Goal: Task Accomplishment & Management: Manage account settings

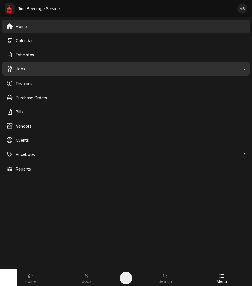
click at [19, 67] on span "Jobs" at bounding box center [128, 69] width 224 height 6
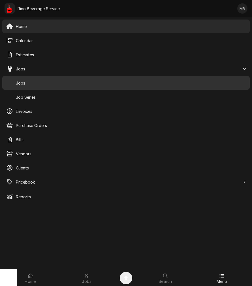
click at [21, 85] on span "Jobs" at bounding box center [131, 83] width 230 height 6
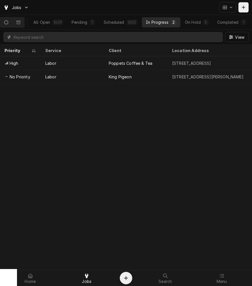
drag, startPoint x: 153, startPoint y: 36, endPoint x: 196, endPoint y: 37, distance: 43.0
click at [153, 36] on input "Dynamic Content Wrapper" at bounding box center [117, 37] width 206 height 10
click at [244, 8] on icon "Dynamic Content Wrapper" at bounding box center [243, 7] width 3 height 4
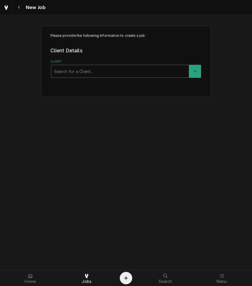
click at [128, 68] on div "Client" at bounding box center [120, 71] width 132 height 10
type input "Avery Shell"
click at [199, 72] on button "Client" at bounding box center [195, 71] width 12 height 13
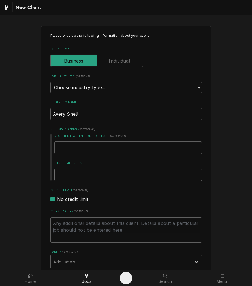
click at [69, 176] on input "Street Address" at bounding box center [127, 175] width 147 height 12
type textarea "x"
type input "6"
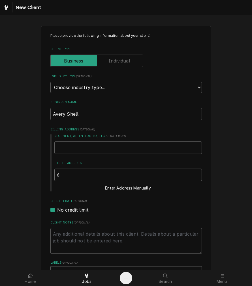
type textarea "x"
type input "66"
type textarea "x"
type input "669"
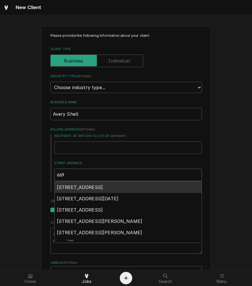
type textarea "x"
type input "6695"
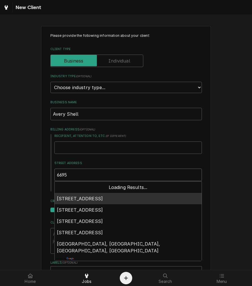
type textarea "x"
type input "6695"
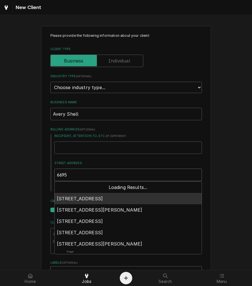
type textarea "x"
type input "6695 P"
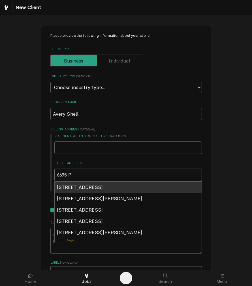
type textarea "x"
type input "6695 Pe"
type textarea "x"
type input "6695 Per"
click at [74, 185] on span "6695 Perimeter Loop Road, Dublin, OH, USA" at bounding box center [80, 187] width 46 height 6
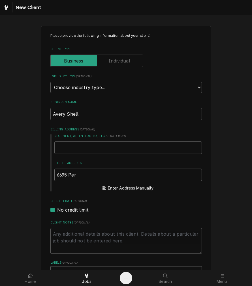
type textarea "x"
type input "6695 Perimeter Loop Rd"
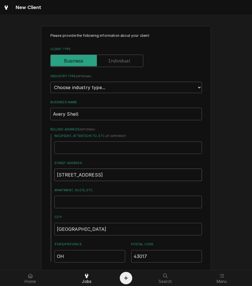
type textarea "x"
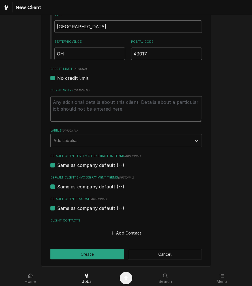
scroll to position [203, 0]
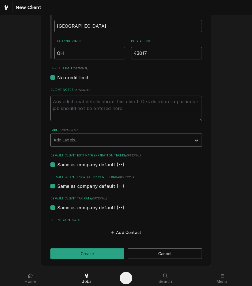
type input "6695 Perimeter Loop Rd"
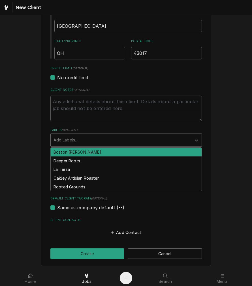
click at [88, 137] on div "Labels" at bounding box center [120, 140] width 135 height 10
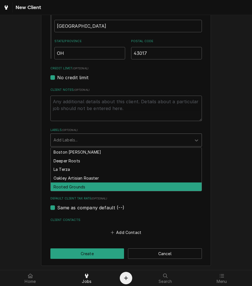
click at [77, 189] on div "Rooted Grounds" at bounding box center [126, 186] width 151 height 9
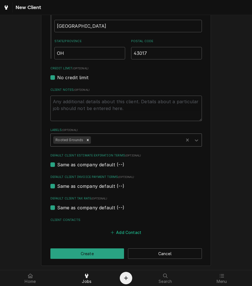
click at [111, 230] on icon "Client Contacts" at bounding box center [112, 232] width 3 height 4
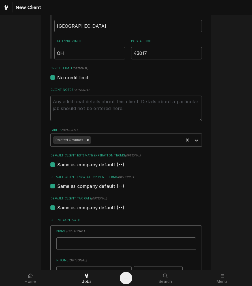
type textarea "x"
click at [103, 245] on input "Business Name" at bounding box center [125, 243] width 139 height 12
type input "Cindy"
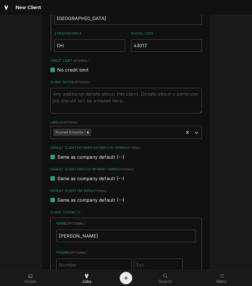
scroll to position [361, 0]
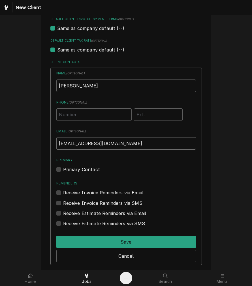
type input "ap@rgcoffee.com"
click at [76, 168] on label "Primary Contact" at bounding box center [81, 169] width 37 height 7
click at [76, 168] on input "Primary" at bounding box center [132, 172] width 139 height 12
checkbox input "true"
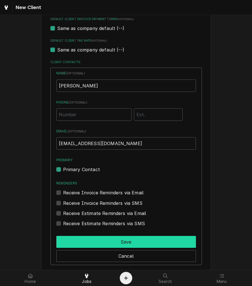
click at [98, 243] on button "Save" at bounding box center [125, 242] width 139 height 12
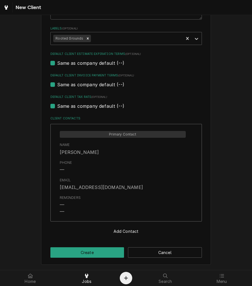
scroll to position [304, 0]
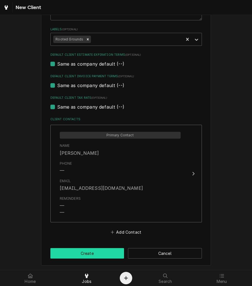
click at [101, 252] on button "Create" at bounding box center [87, 253] width 74 height 10
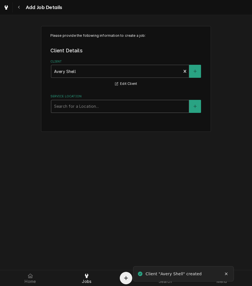
click at [101, 106] on div "Service Location" at bounding box center [120, 106] width 132 height 10
click at [197, 103] on button "Service Location" at bounding box center [195, 106] width 12 height 13
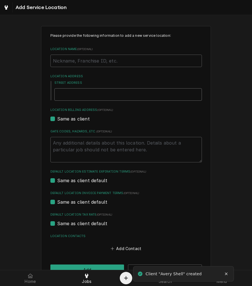
click at [85, 99] on input "Street Address" at bounding box center [127, 94] width 147 height 12
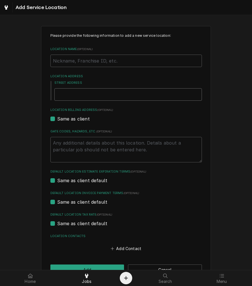
type textarea "x"
type input "6"
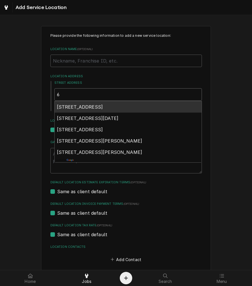
type textarea "x"
type input "60"
type textarea "x"
type input "6"
type textarea "x"
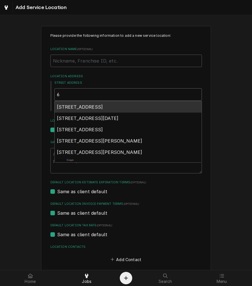
type input "66"
type textarea "x"
type input "669"
type textarea "x"
type input "6695"
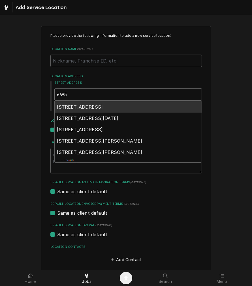
type textarea "x"
type input "6695"
type textarea "x"
type input "6695 p"
type textarea "x"
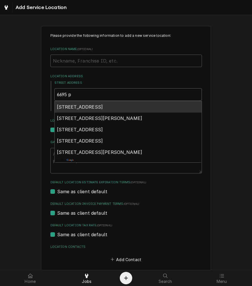
type input "6695 pe"
type textarea "x"
type input "6695 per"
click at [86, 106] on span "6695 Perimeter Loop Road, Dublin, OH, USA" at bounding box center [80, 107] width 46 height 6
type textarea "x"
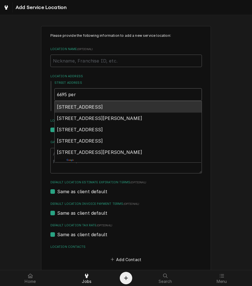
type input "6695 Perimeter Loop Rd"
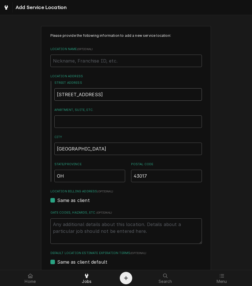
type textarea "x"
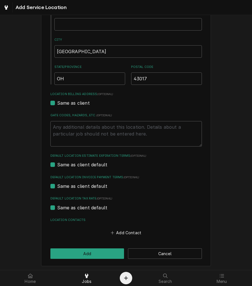
scroll to position [98, 0]
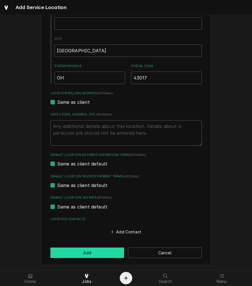
type input "6695 Perimeter Loop Rd"
click at [101, 253] on button "Add" at bounding box center [87, 252] width 74 height 10
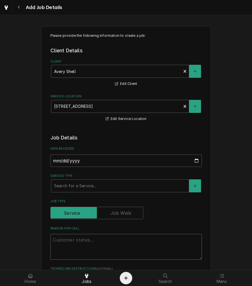
click at [86, 246] on textarea "Reason For Call" at bounding box center [125, 246] width 151 height 25
paste textarea "Machine: FMD-5, FMD0121578, Counter Issue: canisters not dropping powder and no…"
type textarea "x"
type textarea "Machine: FMD-5, FMD0121578, Counter Issue: canisters not dropping powder and no…"
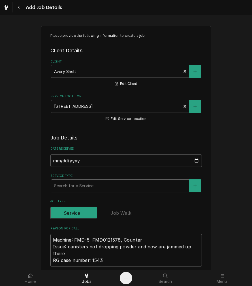
type textarea "x"
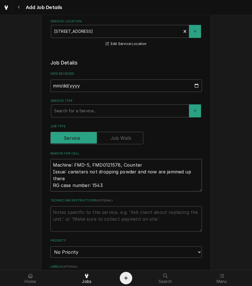
scroll to position [105, 0]
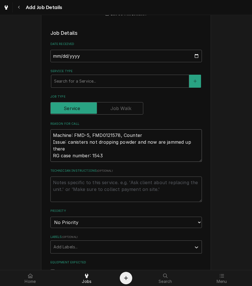
type textarea "Machine: FMD-5, FMD0121578, Counter Issue: canisters not dropping powder and no…"
click at [158, 193] on textarea "Technician Instructions ( optional )" at bounding box center [125, 188] width 151 height 25
paste textarea "Avery Shell 6695 Perimeter Loop Rd Dublin, OH 43017 Contact Name: Cindy"
type textarea "x"
type textarea "Avery Shell 6695 Perimeter Loop Rd Dublin, OH 43017 Contact Name: Cindy"
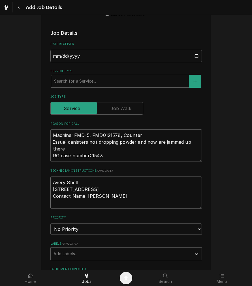
type textarea "x"
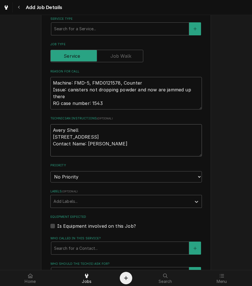
type textarea "Avery Shell 6695 Perimeter Loop Rd Dublin, OH 43017 Contact Name: Cindy"
drag, startPoint x: 103, startPoint y: 104, endPoint x: 36, endPoint y: 100, distance: 67.4
click at [36, 100] on div "Please provide the following information to create a job: Client Details Client…" at bounding box center [126, 149] width 252 height 570
click at [94, 179] on select "No Priority Urgent High Medium Low" at bounding box center [125, 176] width 151 height 11
select select "2"
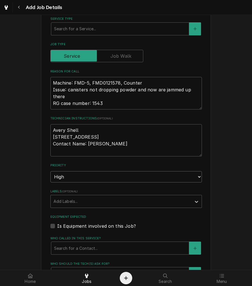
click at [50, 171] on select "No Priority Urgent High Medium Low" at bounding box center [125, 176] width 151 height 11
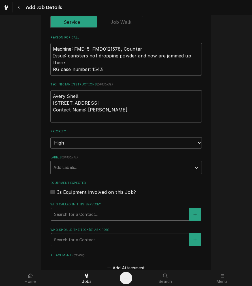
scroll to position [262, 0]
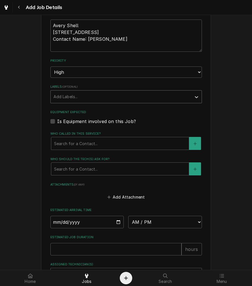
click at [92, 100] on div "Labels" at bounding box center [120, 97] width 135 height 10
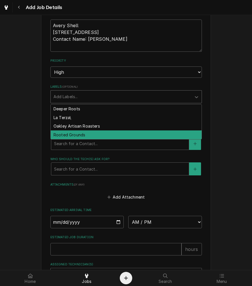
click at [89, 136] on div "Rooted Grounds" at bounding box center [126, 134] width 151 height 9
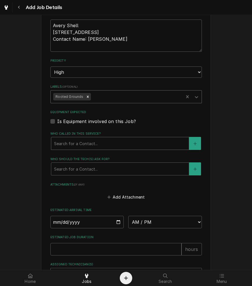
click at [92, 144] on div "Who called in this service?" at bounding box center [120, 143] width 132 height 10
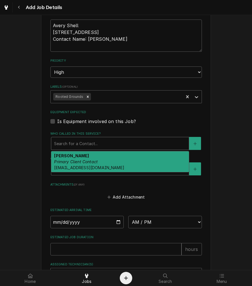
click at [88, 167] on div "Cindy Primary Client Contact ap@rgcoffee.com" at bounding box center [119, 161] width 137 height 21
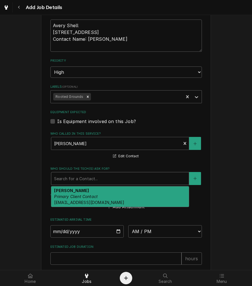
click at [88, 173] on div "Who should the tech(s) ask for?" at bounding box center [120, 178] width 132 height 10
click at [77, 196] on em "Primary Client Contact" at bounding box center [76, 196] width 44 height 5
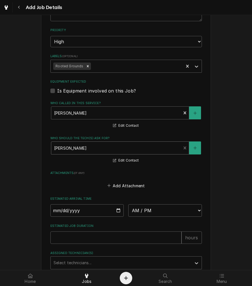
scroll to position [340, 0]
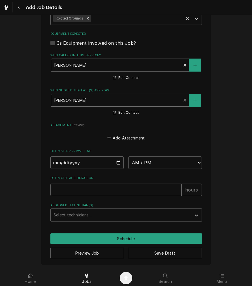
click at [116, 163] on input "Date" at bounding box center [87, 162] width 74 height 12
type textarea "x"
type input "2025-09-23"
type textarea "x"
drag, startPoint x: 153, startPoint y: 158, endPoint x: 139, endPoint y: 180, distance: 26.8
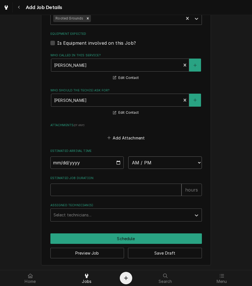
click at [153, 158] on select "AM / PM 6:00 AM 6:15 AM 6:30 AM 6:45 AM 7:00 AM 7:15 AM 7:30 AM 7:45 AM 8:00 AM…" at bounding box center [165, 162] width 74 height 12
select select "12:30:00"
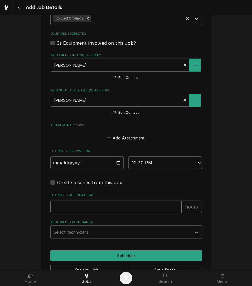
drag, startPoint x: 89, startPoint y: 211, endPoint x: 89, endPoint y: 205, distance: 6.0
click at [89, 210] on input "Estimated Job Duration" at bounding box center [115, 207] width 131 height 12
type textarea "x"
type input "2"
type textarea "x"
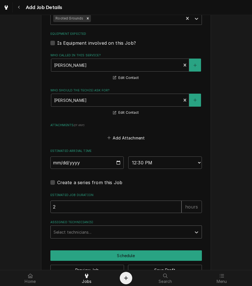
type input "2"
click at [72, 231] on div "Assigned Technician(s)" at bounding box center [120, 232] width 135 height 10
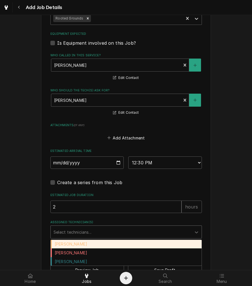
click at [70, 242] on div "Damon Rinehart" at bounding box center [126, 244] width 151 height 9
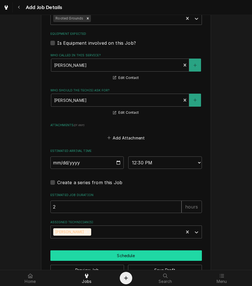
drag, startPoint x: 114, startPoint y: 255, endPoint x: 106, endPoint y: 224, distance: 32.0
click at [114, 253] on button "Schedule" at bounding box center [125, 255] width 151 height 10
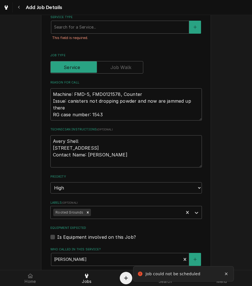
scroll to position [0, 0]
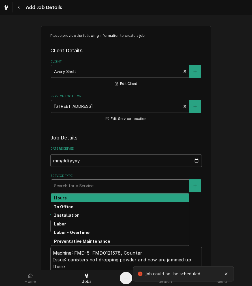
click at [60, 185] on div "Service Type" at bounding box center [120, 186] width 132 height 10
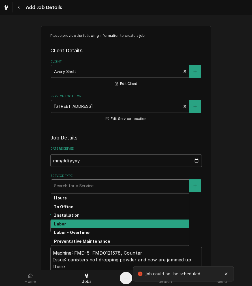
click at [64, 225] on div "Labor" at bounding box center [119, 223] width 137 height 9
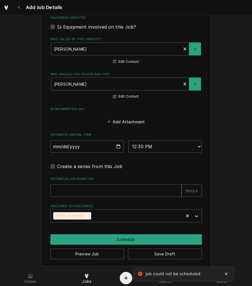
scroll to position [379, 0]
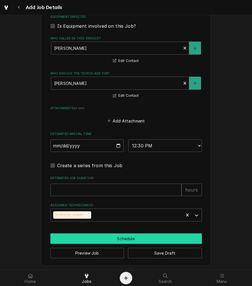
click at [75, 233] on button "Schedule" at bounding box center [125, 238] width 151 height 10
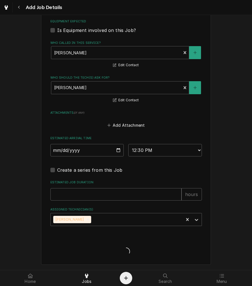
scroll to position [366, 0]
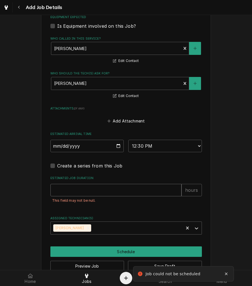
click at [61, 185] on input "Estimated Job Duration" at bounding box center [115, 190] width 131 height 12
type textarea "x"
type input "1"
type textarea "x"
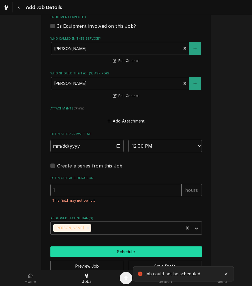
type input "1"
drag, startPoint x: 88, startPoint y: 249, endPoint x: 84, endPoint y: 233, distance: 17.3
click at [88, 249] on button "Schedule" at bounding box center [125, 251] width 151 height 10
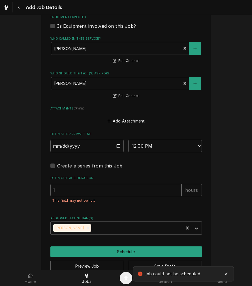
scroll to position [361, 0]
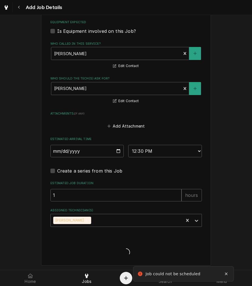
type textarea "x"
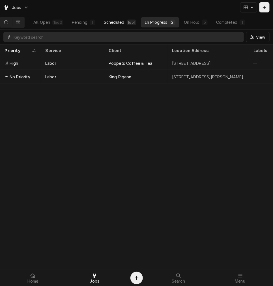
click at [112, 26] on button "Scheduled 1651" at bounding box center [120, 22] width 40 height 10
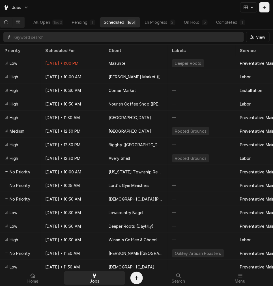
drag, startPoint x: 94, startPoint y: 277, endPoint x: 104, endPoint y: 277, distance: 10.5
click at [93, 277] on icon at bounding box center [94, 275] width 3 height 5
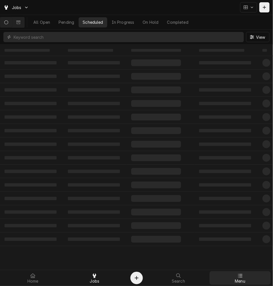
click at [244, 279] on span "Menu" at bounding box center [240, 281] width 10 height 5
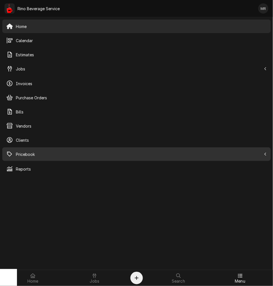
click at [14, 153] on div "Pricebook" at bounding box center [133, 154] width 255 height 7
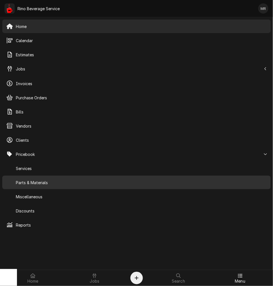
drag, startPoint x: 26, startPoint y: 187, endPoint x: 30, endPoint y: 188, distance: 4.0
click at [26, 187] on div "Parts & Materials" at bounding box center [136, 182] width 266 height 11
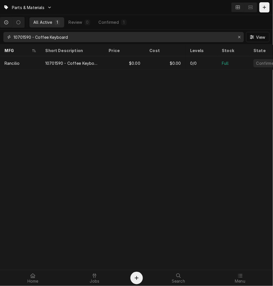
drag, startPoint x: 72, startPoint y: 55, endPoint x: 86, endPoint y: 40, distance: 20.4
click at [85, 40] on input "10701590 - Coffee Keyboard" at bounding box center [123, 37] width 219 height 10
click at [86, 40] on input "10701590 - Coffee Keyboard" at bounding box center [123, 37] width 219 height 10
click at [132, 36] on input "10701590 - Coffee Keyboard" at bounding box center [123, 37] width 219 height 10
click at [131, 35] on input "10701590 - Coffee Keyboard" at bounding box center [123, 37] width 219 height 10
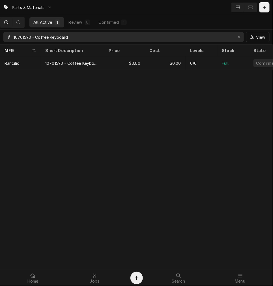
click at [98, 38] on input "10701590 - Coffee Keyboard" at bounding box center [123, 37] width 219 height 10
click at [239, 37] on icon "Erase input" at bounding box center [239, 37] width 2 height 2
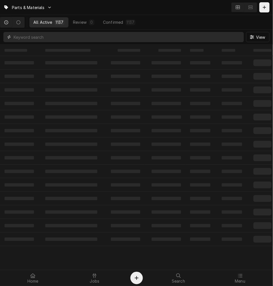
click at [75, 38] on input "Dynamic Content Wrapper" at bounding box center [127, 37] width 227 height 10
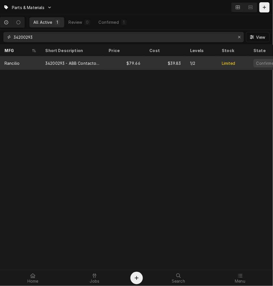
type input "34200293"
click at [138, 64] on div "$79.66" at bounding box center [124, 63] width 41 height 14
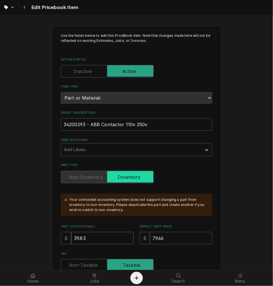
drag, startPoint x: 91, startPoint y: 236, endPoint x: 247, endPoint y: 244, distance: 155.5
click at [0, 212] on html "Edit Pricebook Item Use the fields below to edit this PriceBook item. Note that…" at bounding box center [136, 143] width 273 height 286
type textarea "x"
type input "1"
type textarea "x"
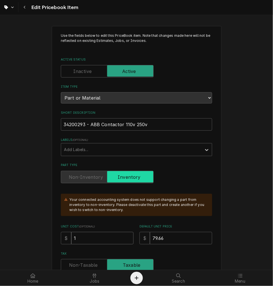
type input "13"
type textarea "x"
type input "1"
type textarea "x"
type input "16"
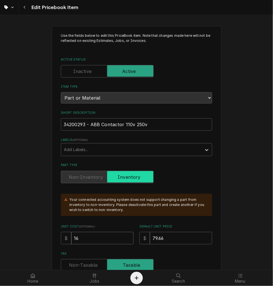
type textarea "x"
type input "163"
type textarea "x"
type input "163.2"
type textarea "x"
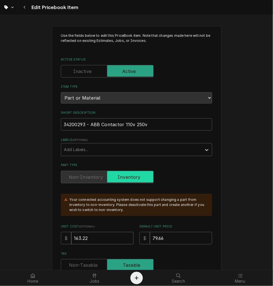
type input "163.22"
drag, startPoint x: 180, startPoint y: 235, endPoint x: 21, endPoint y: 227, distance: 159.2
type textarea "x"
type input "2"
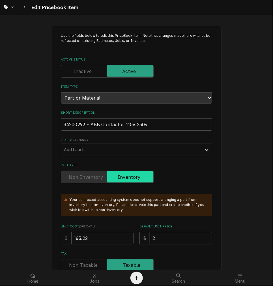
type textarea "x"
type input "23"
type textarea "x"
type input "236"
type textarea "x"
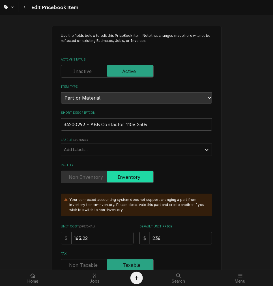
type input "236.6"
type textarea "x"
type input "236.67"
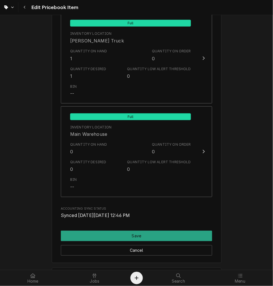
scroll to position [672, 0]
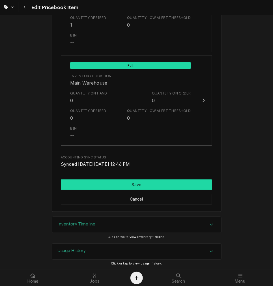
click at [130, 182] on button "Save" at bounding box center [136, 185] width 151 height 10
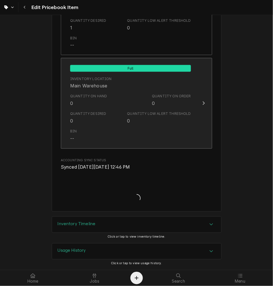
scroll to position [669, 0]
type textarea "x"
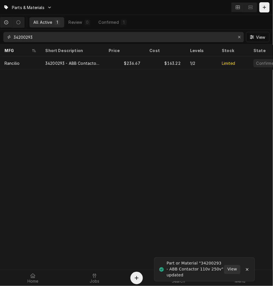
drag, startPoint x: 70, startPoint y: 41, endPoint x: -134, endPoint y: 21, distance: 204.6
click at [0, 21] on html "Parts & Materials All Active 1 Review 0 Confirmed 1 34200293 View MFG Short Des…" at bounding box center [136, 143] width 273 height 286
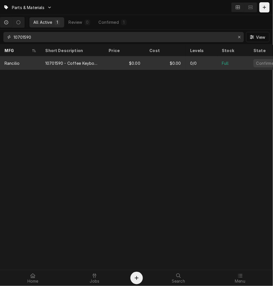
type input "10701590"
click at [101, 60] on div "10701590 - Coffee Keyboard" at bounding box center [72, 63] width 63 height 14
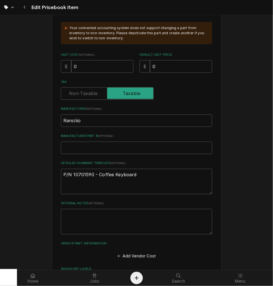
scroll to position [157, 0]
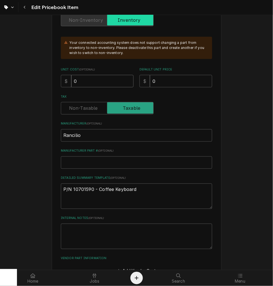
click at [97, 83] on input "0" at bounding box center [102, 81] width 62 height 12
type textarea "x"
type input "01"
type textarea "x"
type input "016"
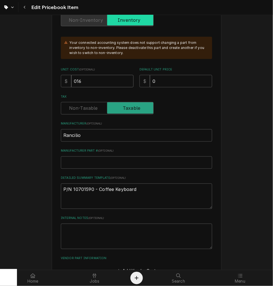
type textarea "x"
type input "0165"
type textarea "x"
type input "0165.1"
type textarea "x"
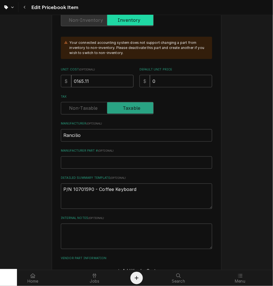
type input "0165.11"
click at [163, 77] on input "0" at bounding box center [181, 81] width 62 height 12
drag, startPoint x: 105, startPoint y: 81, endPoint x: -11, endPoint y: 76, distance: 116.1
click at [0, 76] on html "Edit Pricebook Item Use the fields below to edit this PriceBook item. Note that…" at bounding box center [136, 143] width 273 height 286
type textarea "x"
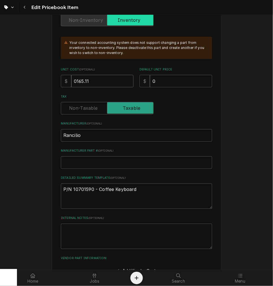
type input "1"
type textarea "x"
type input "16"
type textarea "x"
type input "165"
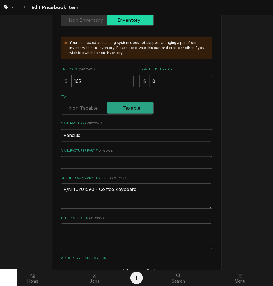
type textarea "x"
type input "165.1"
type textarea "x"
type input "165.11"
drag, startPoint x: 167, startPoint y: 81, endPoint x: 120, endPoint y: 76, distance: 47.6
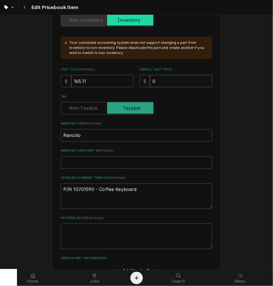
click at [120, 76] on div "Unit Cost ( optional ) $ 165.11 Default Unit Price $ 0" at bounding box center [136, 77] width 151 height 20
click at [190, 79] on input "0" at bounding box center [181, 81] width 62 height 12
click at [128, 83] on div "Unit Cost ( optional ) $ 165.11 Default Unit Price $ 0" at bounding box center [136, 77] width 151 height 20
type textarea "x"
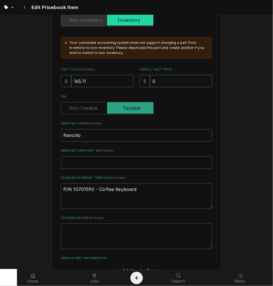
type input "2"
type textarea "x"
type input "23"
type textarea "x"
type input "239"
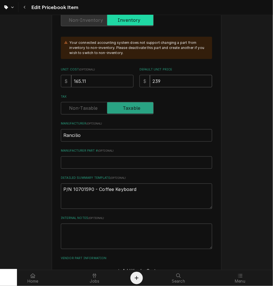
type textarea "x"
type input "239.4"
type textarea "x"
type input "239.41"
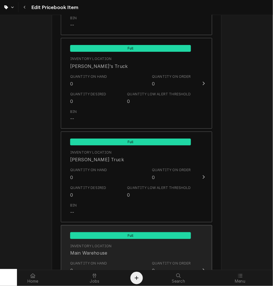
scroll to position [672, 0]
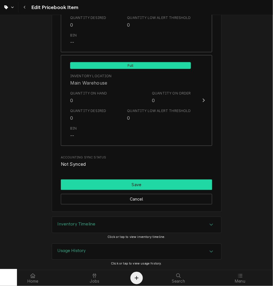
click at [104, 182] on button "Save" at bounding box center [136, 185] width 151 height 10
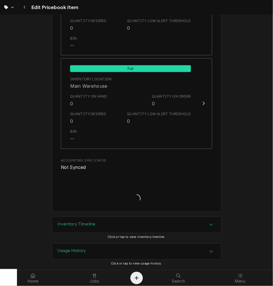
type textarea "x"
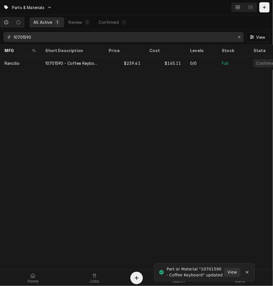
drag, startPoint x: 69, startPoint y: 38, endPoint x: -97, endPoint y: 31, distance: 165.6
click at [0, 31] on html "Parts & Materials All Active 1 Review 0 Confirmed 1 10701590 View MFG Short Des…" at bounding box center [136, 143] width 273 height 286
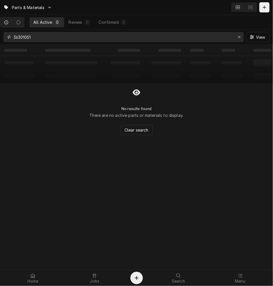
drag, startPoint x: 46, startPoint y: 38, endPoint x: -54, endPoint y: 33, distance: 100.2
click at [0, 33] on html "Parts & Materials All Active 0 Review 0 Confirmed 0 36301051 View ‌ ‌ ‌ ‌ ‌ ‌ ‌…" at bounding box center [136, 143] width 273 height 286
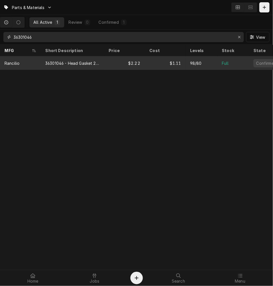
type input "36301046"
click at [194, 61] on div "98/80" at bounding box center [196, 63] width 12 height 6
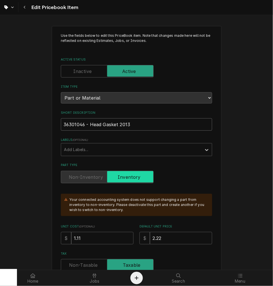
drag, startPoint x: 81, startPoint y: 125, endPoint x: 44, endPoint y: 125, distance: 37.9
type textarea "x"
type input "- Head Gasket 201336301046"
click at [104, 125] on input "- Head Gasket 201336301046" at bounding box center [136, 124] width 151 height 12
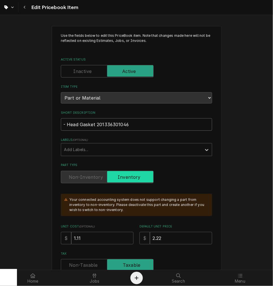
click at [106, 125] on input "- Head Gasket 201336301046" at bounding box center [136, 124] width 151 height 12
type textarea "x"
type input "- Head Gasket 2013(36301046"
type textarea "x"
type input "- Head Gasket 2013( 36301046"
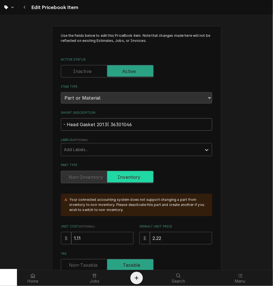
type textarea "x"
type input "- Head Gasket 2013(36301046"
type textarea "x"
type input "- Head Gasket 2013 (36301046"
click at [164, 123] on input "- Head Gasket 2013 (36301046" at bounding box center [136, 124] width 151 height 12
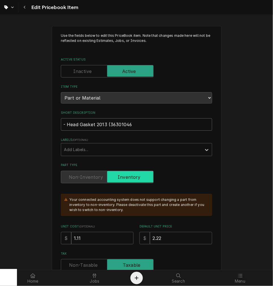
type textarea "x"
type input "- Head Gasket 2013 (36301046)"
click at [61, 123] on input "- Head Gasket 2013 (36301046)" at bounding box center [136, 124] width 151 height 12
paste input "36301051 - Group Head Gasket MC RR 2025 Letters face up when installin"
type textarea "x"
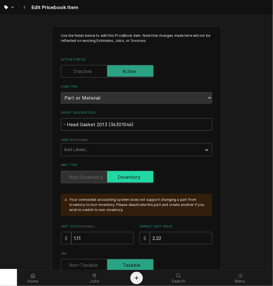
type input "36301051 - Group Head Gasket MC RR 2025 Letters face up when installin - Head G…"
drag, startPoint x: 107, startPoint y: 125, endPoint x: 112, endPoint y: 125, distance: 4.5
click at [91, 122] on input "36301051 - Group Head Gasket MC RR 2025 Letters face up when installin - Head G…" at bounding box center [136, 124] width 151 height 12
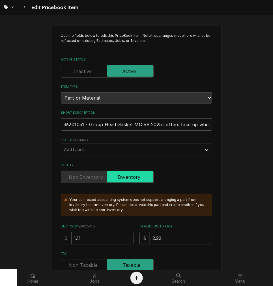
drag, startPoint x: 108, startPoint y: 127, endPoint x: 131, endPoint y: 131, distance: 22.8
drag, startPoint x: 157, startPoint y: 123, endPoint x: 137, endPoint y: 128, distance: 20.2
click at [137, 128] on input "36301051 - Group Head Gasket MC RR 2025 Letters face up when installin - Head G…" at bounding box center [136, 124] width 151 height 12
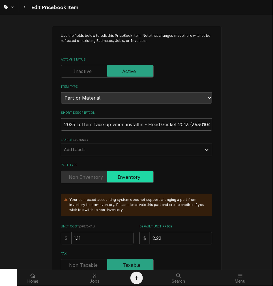
type textarea "x"
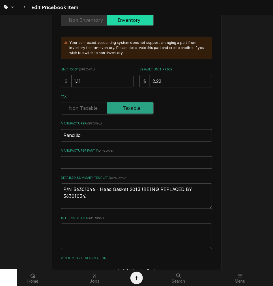
type input "36301051 - Group Head Gasket MC RR 2025- Head Gasket 2013 (36301046)"
click at [79, 228] on textarea "Internal Notes ( optional )" at bounding box center [136, 236] width 151 height 25
paste textarea "Letters face up when installin"
type textarea "x"
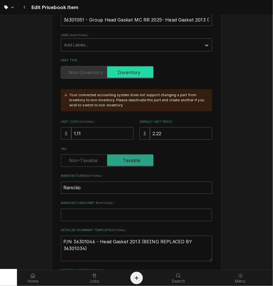
scroll to position [52, 0]
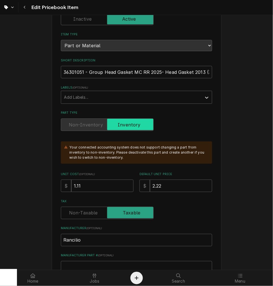
type textarea "Letters face up when installin"
click at [160, 71] on input "36301051 - Group Head Gasket MC RR 2025- Head Gasket 2013 (36301046)" at bounding box center [136, 72] width 151 height 12
type textarea "x"
type input "36301051 - Group Head Gasket MC RR 2025 Head Gasket 2013 (36301046)"
type textarea "x"
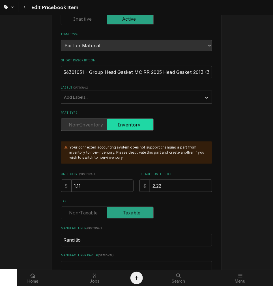
type input "36301051 - Group Head Gasket MC RR 2025, Head Gasket 2013 (36301046)"
drag, startPoint x: 201, startPoint y: 72, endPoint x: 161, endPoint y: 74, distance: 39.9
click at [161, 74] on input "36301051 - Group Head Gasket MC RR 2025, Head Gasket 2013 (36301046)" at bounding box center [136, 72] width 151 height 12
type textarea "x"
type input "36301051 - Group Head Gasket MC RR 2025, (36301046)"
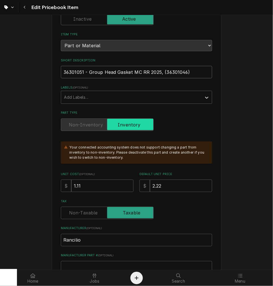
type textarea "x"
type input "36301051 - Group Head Gasket MC RR 2025,(36301046)"
type textarea "x"
type input "36301051 - Group Head Gasket MC RR 2025(36301046)"
type textarea "x"
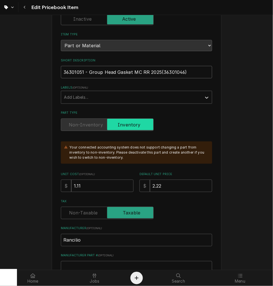
type input "36301051 - Group Head Gasket MC RR 2025 (36301046)"
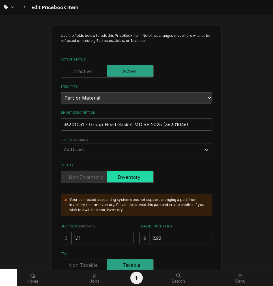
click at [162, 124] on input "36301051 - Group Head Gasket MC RR 2025 (36301046)" at bounding box center [136, 124] width 151 height 12
type textarea "x"
type input "36301051 - Group Head Gasket MC RR 2025 (r36301046)"
type textarea "x"
type input "36301051 - Group Head Gasket MC RR 2025 (re36301046)"
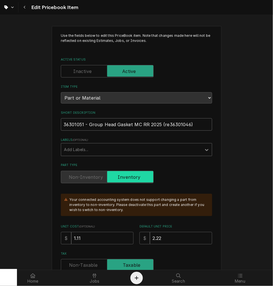
type textarea "x"
type input "36301051 - Group Head Gasket MC RR 2025 (rep36301046)"
type textarea "x"
type input "36301051 - Group Head Gasket MC RR 2025 (repl36301046)"
type textarea "x"
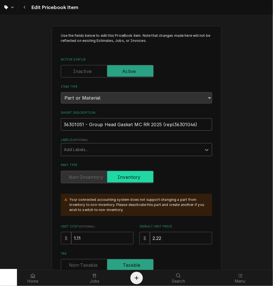
type input "36301051 - Group Head Gasket MC RR 2025 (repla36301046)"
type textarea "x"
type input "36301051 - Group Head Gasket MC RR 2025 (replac36301046)"
type textarea "x"
type input "36301051 - Group Head Gasket MC RR 2025 (replace36301046)"
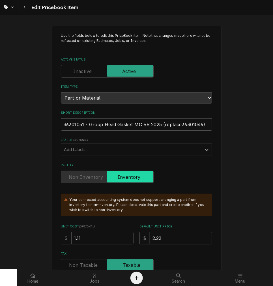
type textarea "x"
type input "36301051 - Group Head Gasket MC RR 2025 (replac36301046)"
type textarea "x"
type input "36301051 - Group Head Gasket MC RR 2025 (replaci36301046)"
type textarea "x"
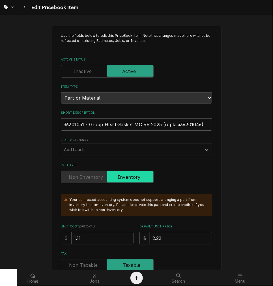
type input "36301051 - Group Head Gasket MC RR 2025 (replacin36301046)"
type textarea "x"
type input "36301051 - Group Head Gasket MC RR 2025 (replacing36301046)"
type textarea "x"
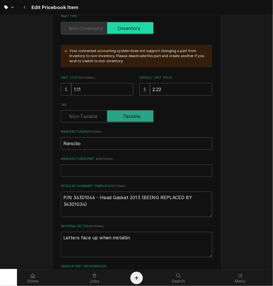
scroll to position [157, 0]
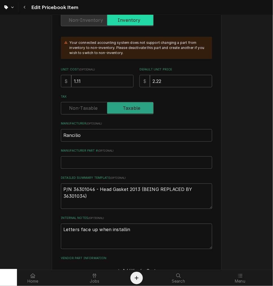
type input "36301051 - Group Head Gasket MC RR 2025 (replacing 36301046)"
click at [69, 190] on textarea "P/N 36301046 - Head Gasket 2013 (BEING REPLACED BY 36301034)" at bounding box center [136, 196] width 151 height 25
paste textarea "36301051 - Group Head Gasket MC RR 2025 (replacing 36301046)"
type textarea "x"
type textarea "P/N36301051 - Group Head Gasket MC RR 2025 (replacing 36301046) 36301046 - Head…"
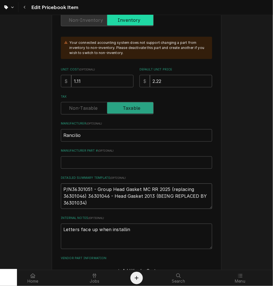
type textarea "x"
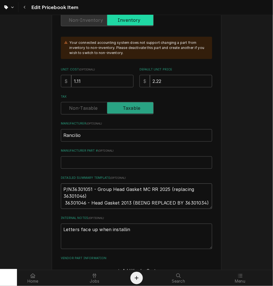
type textarea "P/N36301051 - Group Head Gasket MC RR 2025 (replacing 36301046) 36301046 - Head…"
click at [63, 230] on textarea "Letters face up when installin" at bounding box center [136, 236] width 151 height 25
paste textarea "36301051 - Group Head Gasket MC RR 2025 (replacing 36301046)"
type textarea "x"
type textarea "36301051 - Group Head Gasket MC RR 2025 (replacing 36301046)Letters face up whe…"
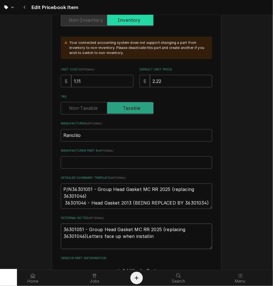
type textarea "x"
type textarea "36301051 - Group Head Gasket MC RR 2025 (replacing 36301046) Letters face up wh…"
type textarea "x"
type textarea "36301051 - Group Head Gasket MC RR 2025 (replacing 36301046) -Letters face up w…"
drag, startPoint x: 63, startPoint y: 229, endPoint x: 65, endPoint y: 231, distance: 3.1
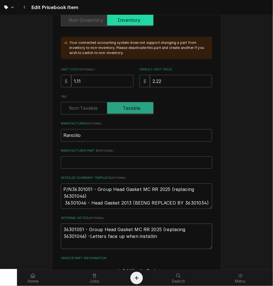
click at [63, 229] on textarea "36301051 - Group Head Gasket MC RR 2025 (replacing 36301046) -Letters face up w…" at bounding box center [136, 236] width 151 height 25
type textarea "x"
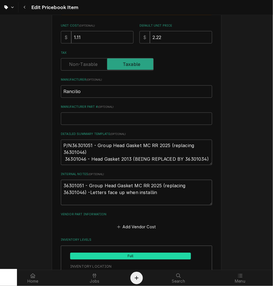
scroll to position [148, 0]
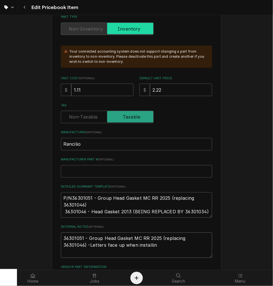
type textarea "36301051 - Group Head Gasket MC RR 2025 (replacing 36301046) -Letters face up w…"
click at [84, 95] on input "1.11" at bounding box center [102, 90] width 62 height 12
type textarea "x"
type input "1.1"
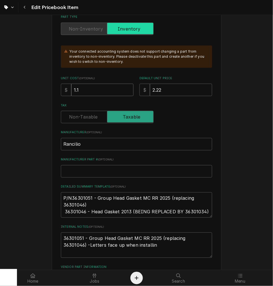
type textarea "x"
type input "1"
type textarea "x"
type input "1.1"
type textarea "x"
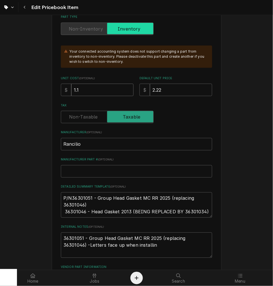
type input "1.12"
type textarea "x"
type input "1.128"
type textarea "x"
type input "1.12"
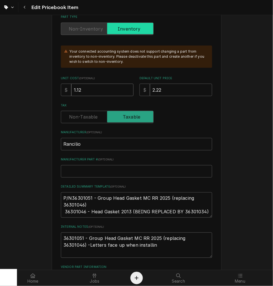
type textarea "x"
type input "1.1"
type textarea "x"
type input "1"
type textarea "x"
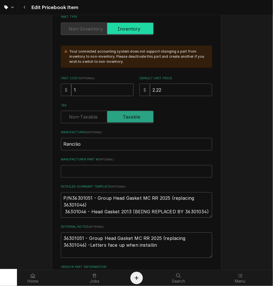
type input "1.2"
type textarea "x"
type input "1.28"
type textarea "x"
type input "2"
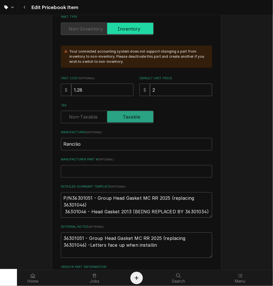
type textarea "x"
type input "2.5"
type textarea "x"
type input "2.56"
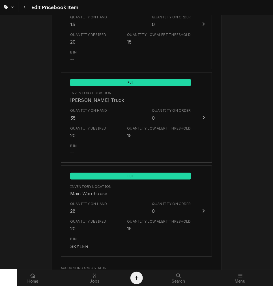
scroll to position [620, 0]
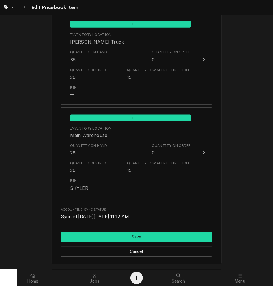
click at [101, 236] on button "Save" at bounding box center [136, 237] width 151 height 10
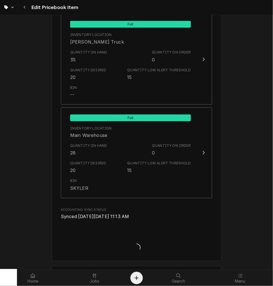
type textarea "x"
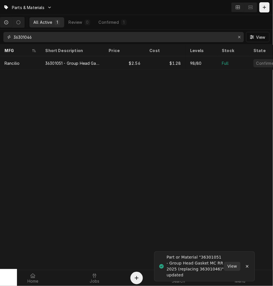
click at [70, 41] on input "36301046" at bounding box center [123, 37] width 219 height 10
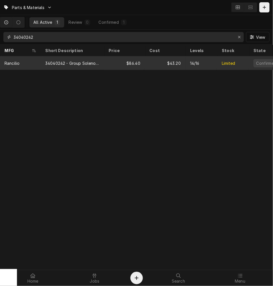
type input "34040242"
click at [132, 64] on div "$86.40" at bounding box center [124, 63] width 41 height 14
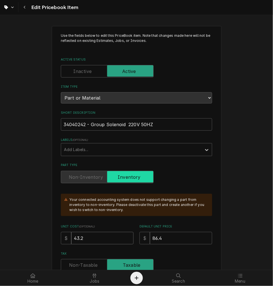
click at [98, 231] on div "Unit Cost ( optional ) $ 43.2" at bounding box center [97, 234] width 73 height 20
drag, startPoint x: 104, startPoint y: 241, endPoint x: 19, endPoint y: 230, distance: 85.2
type textarea "x"
type input "4"
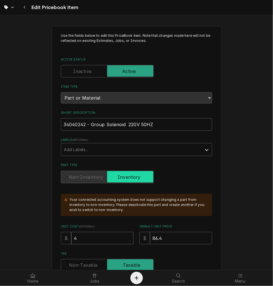
type textarea "x"
type input "47"
type textarea "x"
type input "47.7"
type textarea "x"
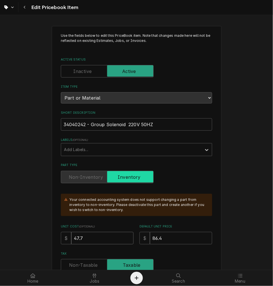
type input "47.74"
type textarea "x"
type input "47.7"
type textarea "x"
type input "47.71"
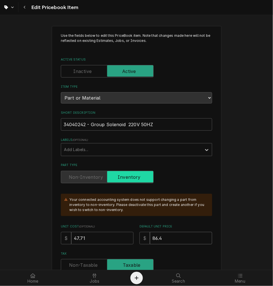
drag, startPoint x: 173, startPoint y: 241, endPoint x: 81, endPoint y: 236, distance: 91.2
click at [81, 236] on div "Unit Cost ( optional ) $ 47.71 Default Unit Price $ 86.4" at bounding box center [136, 234] width 151 height 20
type textarea "x"
type input "9"
type textarea "x"
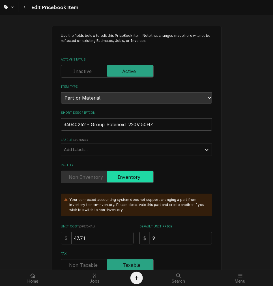
type input "95"
type textarea "x"
type input "95.5"
type textarea "x"
type input "95.50"
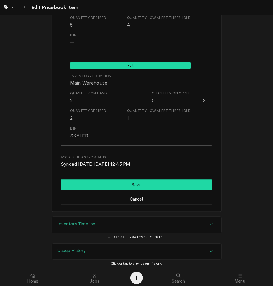
click at [111, 180] on button "Save" at bounding box center [136, 185] width 151 height 10
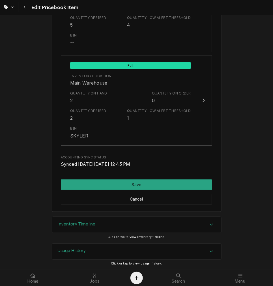
scroll to position [669, 0]
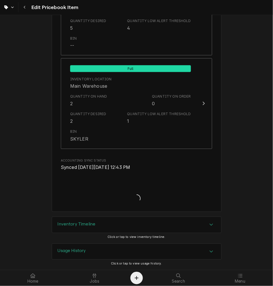
type textarea "x"
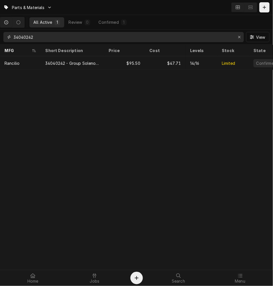
drag, startPoint x: 48, startPoint y: 33, endPoint x: -225, endPoint y: 31, distance: 273.5
click at [0, 31] on html "Parts & Materials All Active 1 Review 0 Confirmed 1 34040242 View MFG Short Des…" at bounding box center [136, 143] width 273 height 286
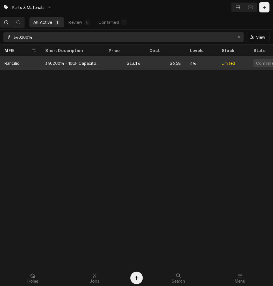
type input "34020014"
click at [128, 61] on div "$13.16" at bounding box center [124, 63] width 41 height 14
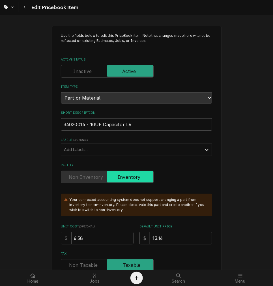
scroll to position [52, 0]
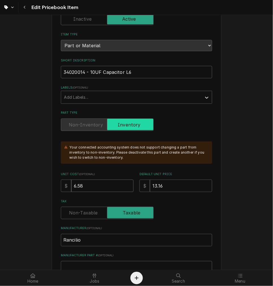
drag, startPoint x: 86, startPoint y: 189, endPoint x: 38, endPoint y: 183, distance: 48.4
type textarea "x"
type input "7"
type textarea "x"
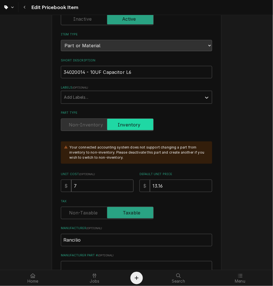
type input "7.3"
type textarea "x"
type input "7.33"
drag, startPoint x: 128, startPoint y: 183, endPoint x: 94, endPoint y: 183, distance: 34.2
click at [95, 180] on div "Unit Cost ( optional ) $ 7.33 Default Unit Price $ 13.16" at bounding box center [136, 182] width 151 height 20
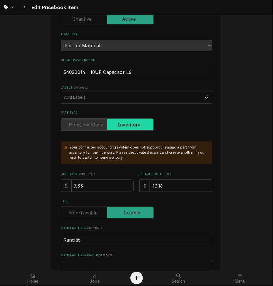
type textarea "x"
type input "1"
type textarea "x"
type input "14"
type textarea "x"
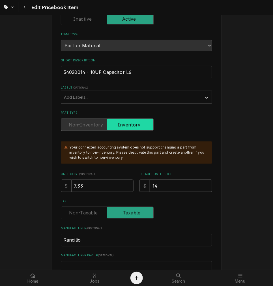
type input "14.6"
type textarea "x"
type input "14.66"
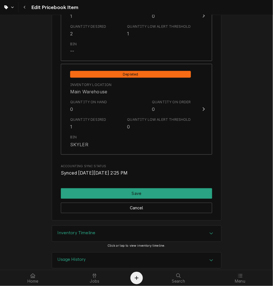
scroll to position [672, 0]
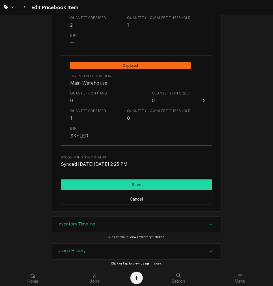
click at [106, 186] on button "Save" at bounding box center [136, 185] width 151 height 10
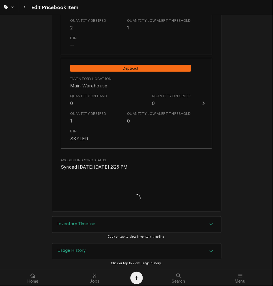
scroll to position [669, 0]
type textarea "x"
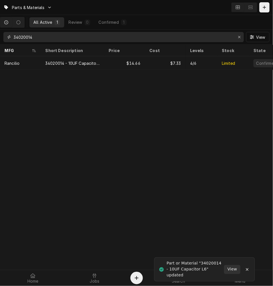
drag, startPoint x: 49, startPoint y: 36, endPoint x: -138, endPoint y: 22, distance: 187.8
click at [0, 22] on html "Parts & Materials All Active 1 Review 0 Confirmed 1 34020014 View MFG Short Des…" at bounding box center [136, 143] width 273 height 286
type input "2"
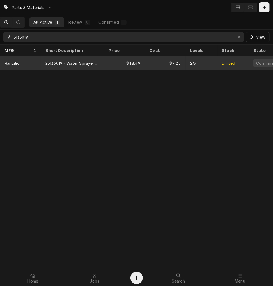
type input "5135019"
click at [166, 67] on div "$9.25" at bounding box center [165, 63] width 41 height 14
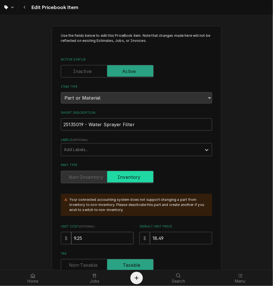
drag, startPoint x: 93, startPoint y: 241, endPoint x: 23, endPoint y: 226, distance: 71.8
type textarea "x"
type input "1"
type textarea "x"
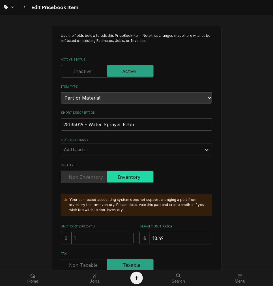
type input "10"
type textarea "x"
type input "10.4"
type textarea "x"
type input "10.44"
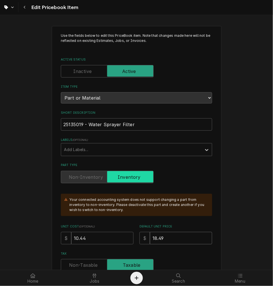
drag, startPoint x: 169, startPoint y: 241, endPoint x: 35, endPoint y: 213, distance: 137.1
type textarea "x"
type input "2"
type textarea "x"
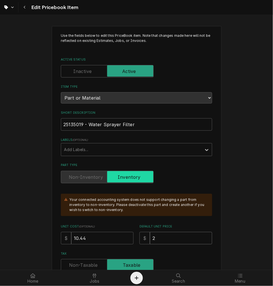
type input "20"
type textarea "x"
type input "20.8"
type textarea "x"
type input "20.88"
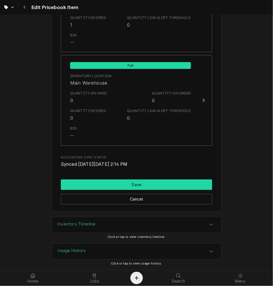
click at [100, 185] on button "Save" at bounding box center [136, 185] width 151 height 10
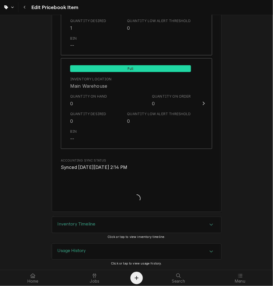
type textarea "x"
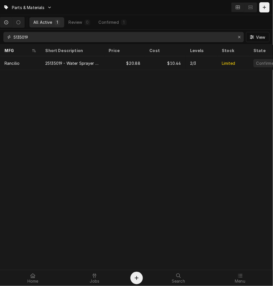
drag, startPoint x: 42, startPoint y: 39, endPoint x: -80, endPoint y: 22, distance: 123.1
click at [0, 22] on html "Parts & Materials All Active 1 Review 0 Confirmed 1 5135019 View MFG Short Desc…" at bounding box center [136, 143] width 273 height 286
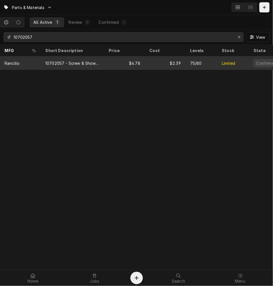
type input "10702057"
click at [87, 63] on div "10702057 - Screw & Shower Screen Kit (40200005)" at bounding box center [72, 63] width 54 height 6
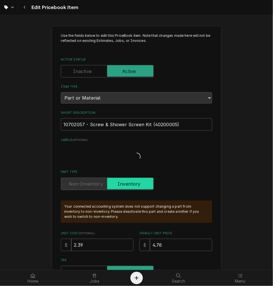
type textarea "x"
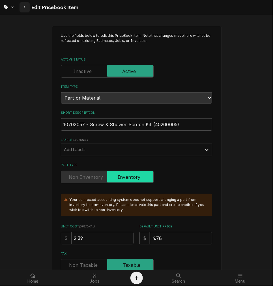
click at [26, 10] on div "Navigate back" at bounding box center [25, 8] width 6 height 6
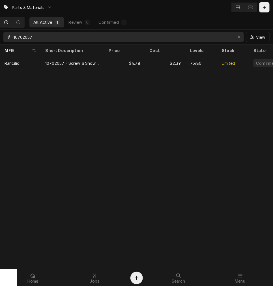
click at [27, 38] on input "10702057" at bounding box center [123, 37] width 219 height 10
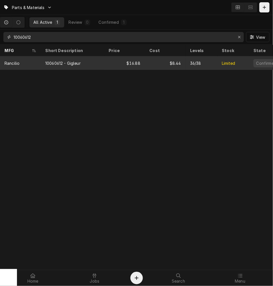
type input "10060612"
click at [87, 64] on div "10060612 - Gigleur" at bounding box center [72, 63] width 63 height 14
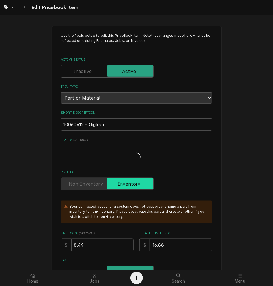
type textarea "x"
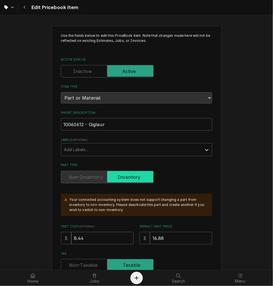
drag, startPoint x: 86, startPoint y: 236, endPoint x: 66, endPoint y: 238, distance: 19.6
click at [71, 238] on input "8.44" at bounding box center [102, 238] width 62 height 12
type input "9"
type textarea "x"
type input "9.1"
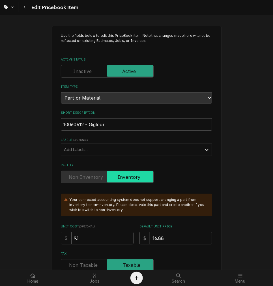
type textarea "x"
type input "9.14"
drag, startPoint x: 180, startPoint y: 237, endPoint x: 4, endPoint y: 206, distance: 178.1
type textarea "x"
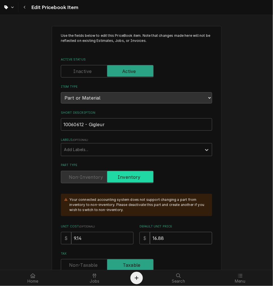
type input "1"
type textarea "x"
type input "18"
type textarea "x"
type input "18.2"
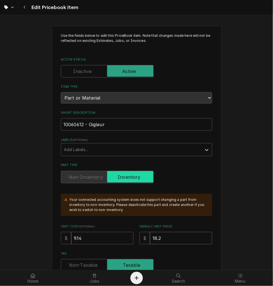
type textarea "x"
type input "18.28"
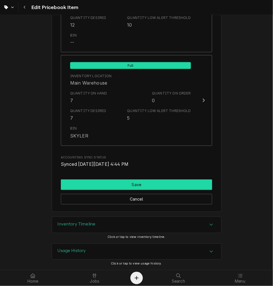
click at [118, 185] on button "Save" at bounding box center [136, 185] width 151 height 10
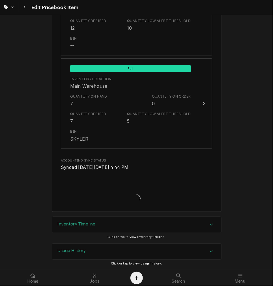
type textarea "x"
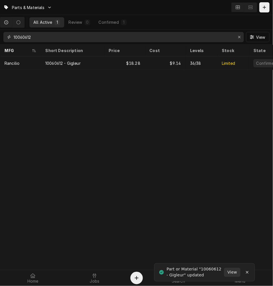
click at [23, 33] on input "10060612" at bounding box center [123, 37] width 219 height 10
click at [23, 34] on input "10060612" at bounding box center [123, 37] width 219 height 10
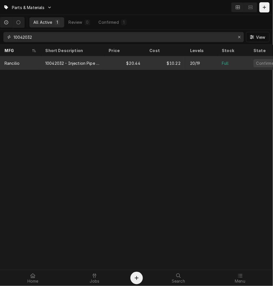
type input "10042032"
click at [146, 58] on div "$10.22" at bounding box center [165, 63] width 41 height 14
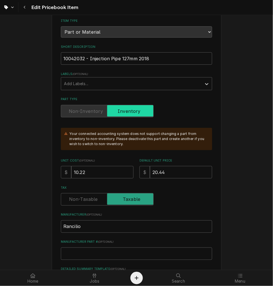
scroll to position [52, 0]
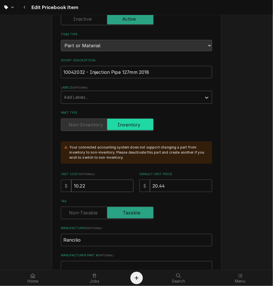
drag, startPoint x: 93, startPoint y: 186, endPoint x: 12, endPoint y: 189, distance: 81.5
type textarea "x"
type input "1"
type textarea "x"
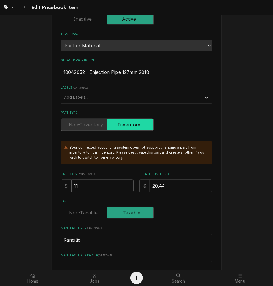
type input "11.8"
type textarea "x"
type input "11.85"
type textarea "x"
type input "11.8"
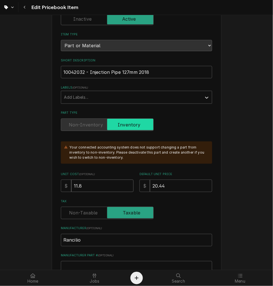
type textarea "x"
type input "11"
type textarea "x"
type input "11.8"
type textarea "x"
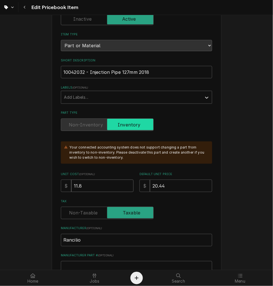
type input "11.87"
type textarea "x"
type input "11.8"
type textarea "x"
type input "11.81"
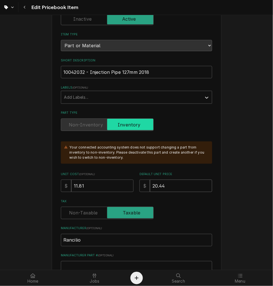
click at [109, 185] on div "Unit Cost ( optional ) $ 11.81 Default Unit Price $ 20.44" at bounding box center [136, 182] width 151 height 20
type textarea "x"
type input "2"
type textarea "x"
type input "23"
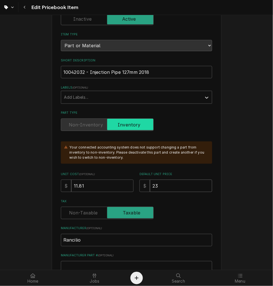
type textarea "x"
type input "23.6"
type textarea "x"
type input "23.65"
type textarea "x"
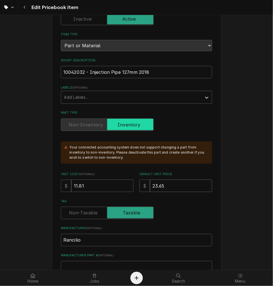
type input "23.6"
type textarea "x"
type input "23.62"
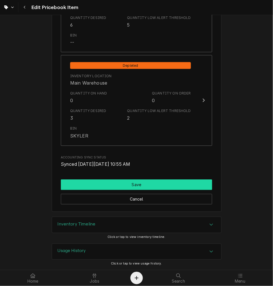
click at [95, 184] on button "Save" at bounding box center [136, 185] width 151 height 10
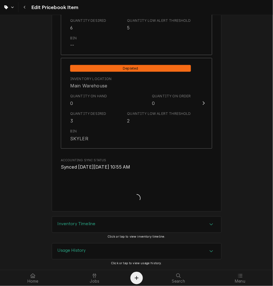
scroll to position [669, 0]
type textarea "x"
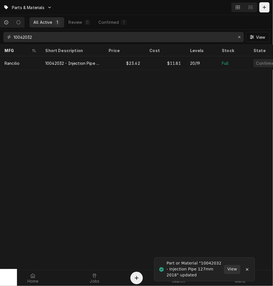
drag, startPoint x: -97, startPoint y: 18, endPoint x: -209, endPoint y: 0, distance: 113.0
click at [0, 0] on html "Parts & Materials All Active 1 Review 0 Confirmed 1 10042032 View MFG Short Des…" at bounding box center [136, 143] width 273 height 286
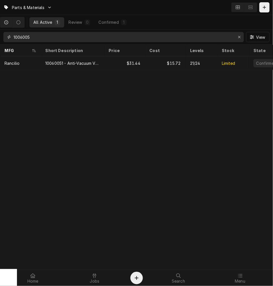
type input "1006005"
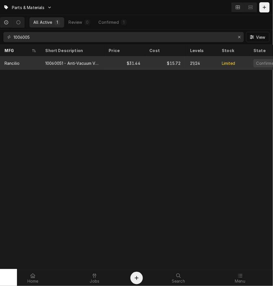
click at [136, 58] on div "$31.44" at bounding box center [124, 63] width 41 height 14
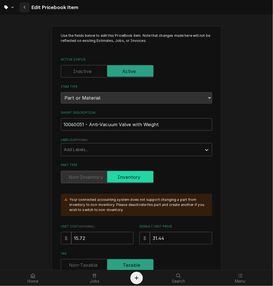
click at [19, 9] on div "Edit Pricebook Item" at bounding box center [39, 7] width 77 height 10
click at [20, 9] on button "Navigate back" at bounding box center [25, 7] width 10 height 10
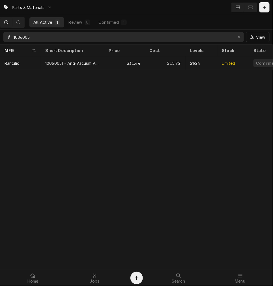
click at [21, 33] on input "1006005" at bounding box center [123, 37] width 219 height 10
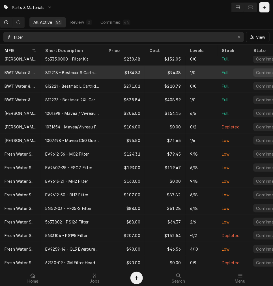
scroll to position [35, 0]
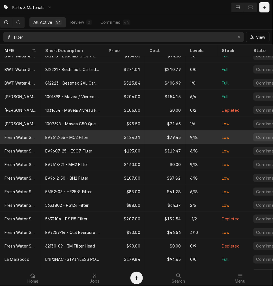
type input "filter"
click at [71, 134] on div "EV9612-56 - MC2 Filter" at bounding box center [67, 137] width 44 height 6
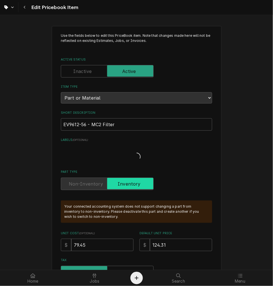
type textarea "x"
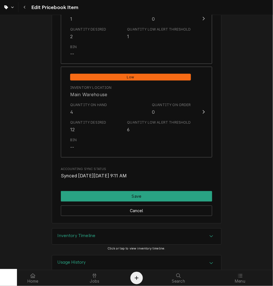
scroll to position [672, 0]
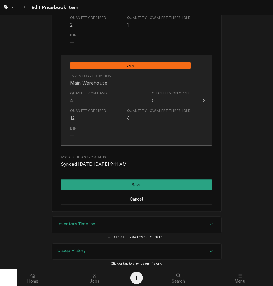
click at [81, 111] on div "Quantity Desired" at bounding box center [88, 111] width 36 height 5
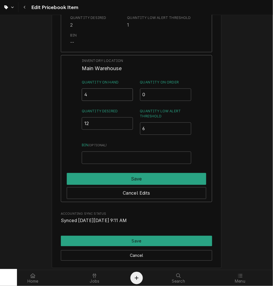
drag, startPoint x: 98, startPoint y: 96, endPoint x: 0, endPoint y: 86, distance: 98.1
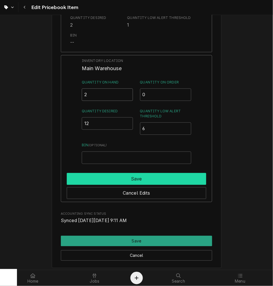
type input "2"
click at [96, 176] on button "Save" at bounding box center [136, 179] width 139 height 12
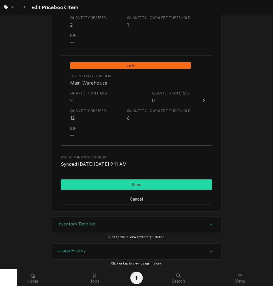
click at [106, 180] on button "Save" at bounding box center [136, 185] width 151 height 10
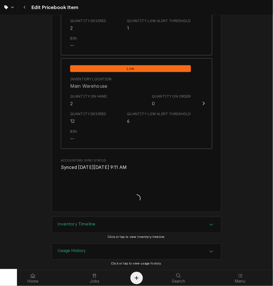
type textarea "x"
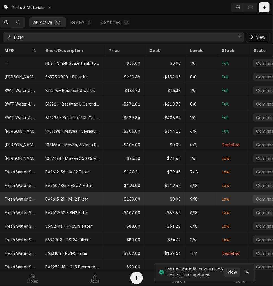
click at [98, 197] on div "EV9613-21 - MH2 Filter" at bounding box center [72, 199] width 63 height 14
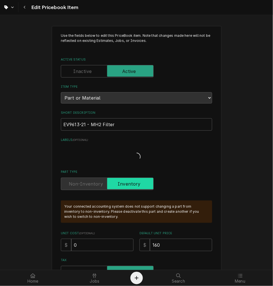
type textarea "x"
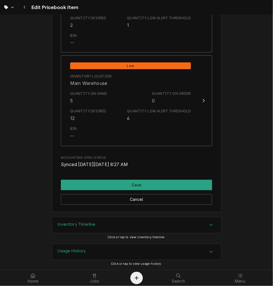
scroll to position [672, 0]
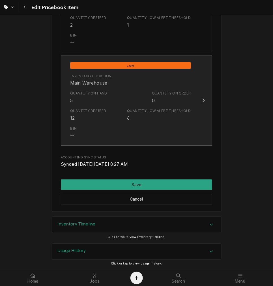
click at [111, 121] on div "Quantity Desired 12 Quantity Low Alert Threshold 6" at bounding box center [130, 115] width 121 height 18
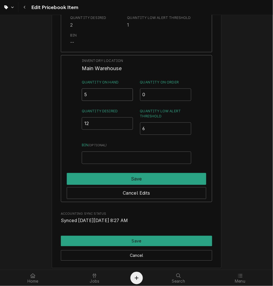
drag, startPoint x: 112, startPoint y: 92, endPoint x: 1, endPoint y: 92, distance: 110.9
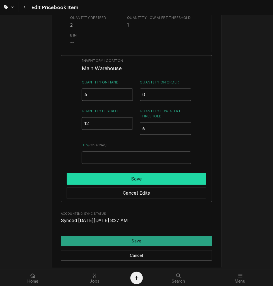
type input "4"
click at [84, 175] on button "Save" at bounding box center [136, 179] width 139 height 12
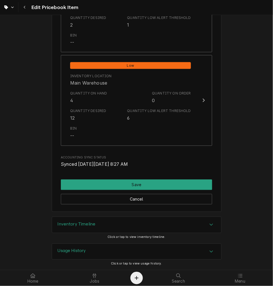
click at [116, 190] on div "Cancel" at bounding box center [136, 197] width 151 height 14
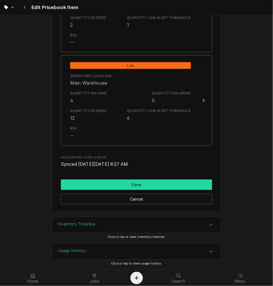
click at [121, 183] on button "Save" at bounding box center [136, 185] width 151 height 10
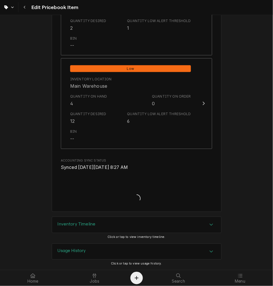
type textarea "x"
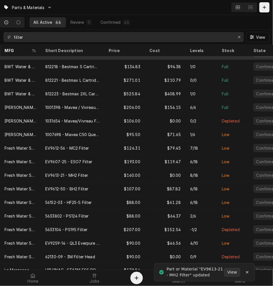
scroll to position [35, 0]
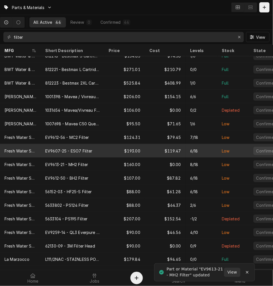
click at [77, 152] on div "EV9607-25 - ESO7 Filter" at bounding box center [68, 151] width 47 height 6
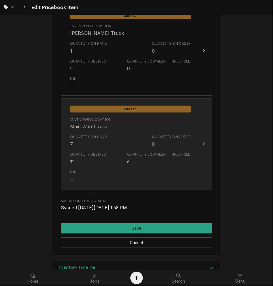
scroll to position [471, 0]
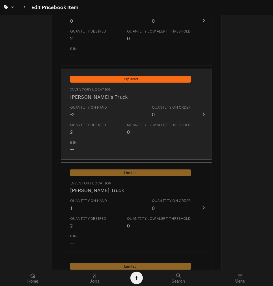
click at [86, 105] on div "Quantity on Hand" at bounding box center [88, 107] width 37 height 5
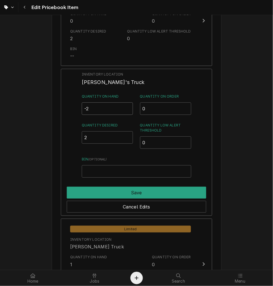
drag, startPoint x: 96, startPoint y: 109, endPoint x: 8, endPoint y: 106, distance: 88.9
click at [48, 105] on div "Use the fields below to edit this PriceBook item. Note that changes made here w…" at bounding box center [136, 12] width 273 height 924
type input "0"
click at [135, 199] on div "Cancel Edits" at bounding box center [136, 206] width 139 height 14
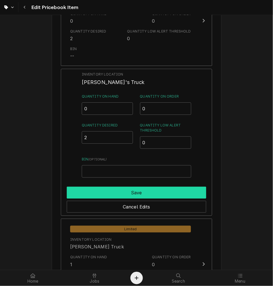
click at [137, 189] on button "Save" at bounding box center [136, 193] width 139 height 12
type textarea "x"
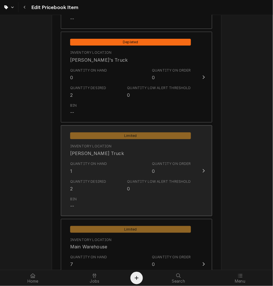
scroll to position [524, 0]
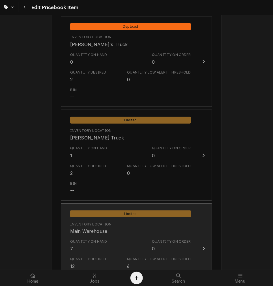
click at [106, 235] on div "Inventory Location [GEOGRAPHIC_DATA]" at bounding box center [130, 228] width 121 height 18
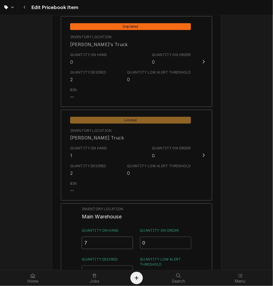
drag, startPoint x: 106, startPoint y: 235, endPoint x: 64, endPoint y: 235, distance: 42.1
click at [65, 235] on div "Inventory Location Main Warehouse Quantity on Hand 7 Quantity on Order 0 Quanti…" at bounding box center [136, 276] width 151 height 147
type input "7"
type input "4"
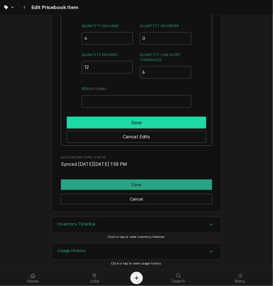
click at [130, 121] on button "Save" at bounding box center [136, 123] width 139 height 12
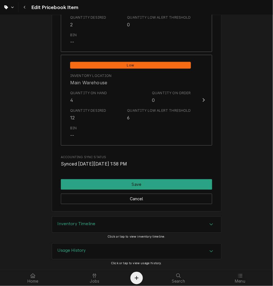
scroll to position [672, 0]
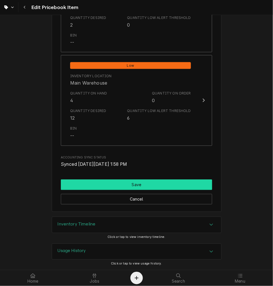
click at [131, 185] on button "Save" at bounding box center [136, 185] width 151 height 10
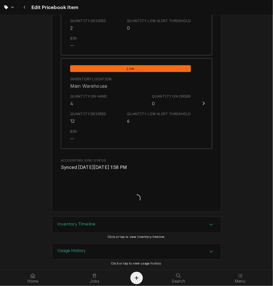
type textarea "x"
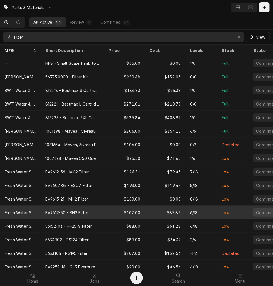
click at [81, 214] on div "EV9612-50 - BH2 Filter" at bounding box center [66, 213] width 43 height 6
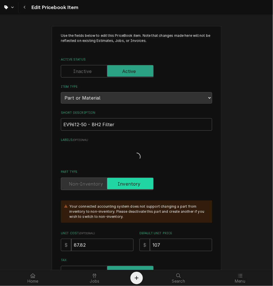
type textarea "x"
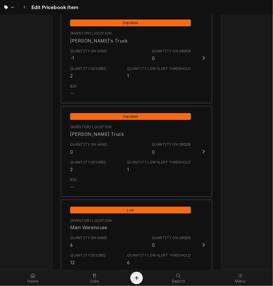
scroll to position [576, 0]
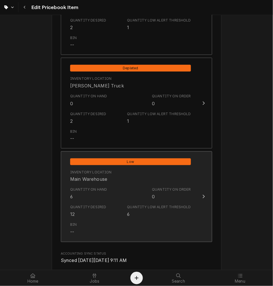
click at [88, 203] on div "Quantity Desired 12 Quantity Low Alert Threshold 6" at bounding box center [130, 211] width 121 height 18
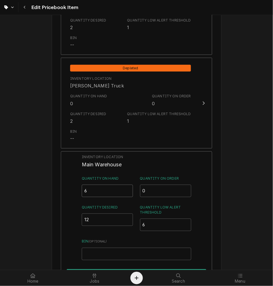
drag, startPoint x: 111, startPoint y: 190, endPoint x: 25, endPoint y: 185, distance: 85.8
type input "4"
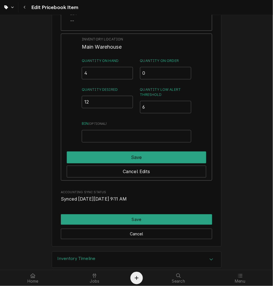
scroll to position [728, 0]
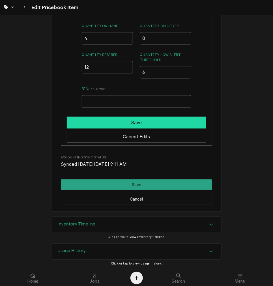
click at [122, 119] on button "Save" at bounding box center [136, 123] width 139 height 12
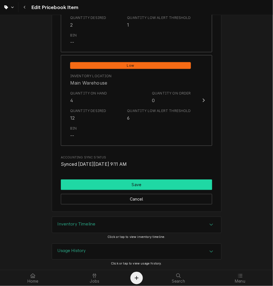
click at [117, 188] on button "Save" at bounding box center [136, 185] width 151 height 10
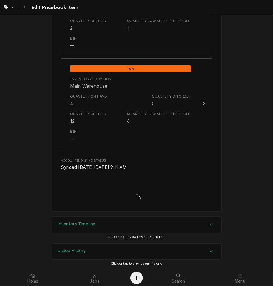
type textarea "x"
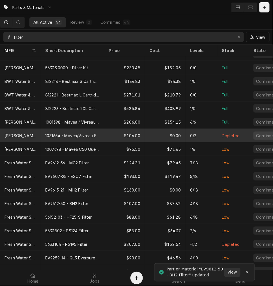
scroll to position [35, 0]
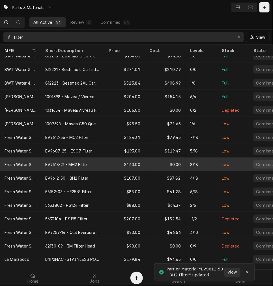
click at [61, 164] on div "EV9613-21 - MH2 Filter" at bounding box center [66, 164] width 43 height 6
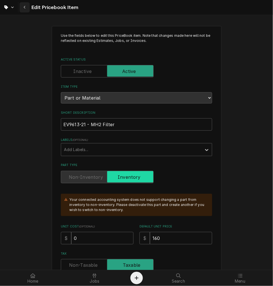
click at [24, 5] on div "Navigate back" at bounding box center [25, 8] width 6 height 6
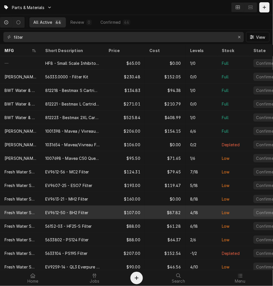
click at [60, 206] on div "EV9612-50 - BH2 Filter" at bounding box center [72, 213] width 63 height 14
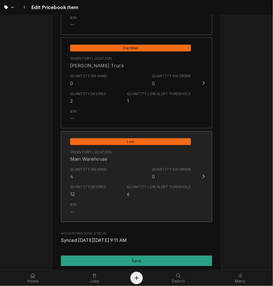
scroll to position [628, 0]
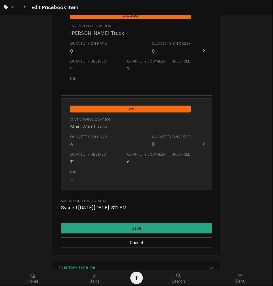
click at [95, 162] on div "Quantity Desired 12" at bounding box center [88, 158] width 36 height 13
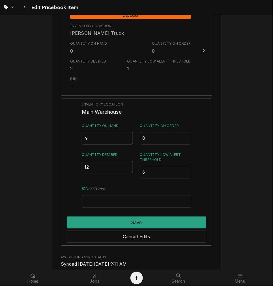
drag, startPoint x: 97, startPoint y: 139, endPoint x: 13, endPoint y: 115, distance: 87.3
type input "3"
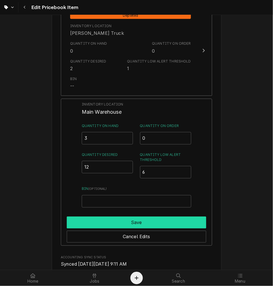
drag, startPoint x: 117, startPoint y: 215, endPoint x: 117, endPoint y: 218, distance: 3.4
click at [117, 218] on div "Save" at bounding box center [136, 221] width 139 height 14
click at [117, 222] on button "Save" at bounding box center [136, 223] width 139 height 12
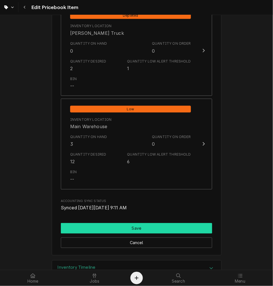
click at [114, 227] on button "Save" at bounding box center [136, 228] width 151 height 10
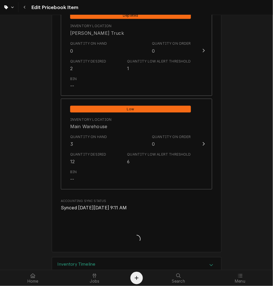
type textarea "x"
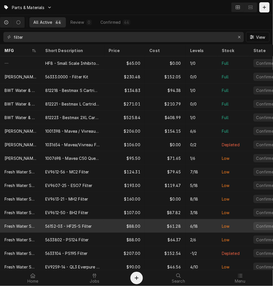
click at [63, 219] on div "56152-03 - HF25-S Filter" at bounding box center [72, 226] width 63 height 14
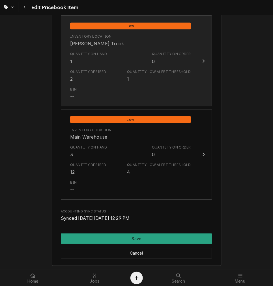
scroll to position [672, 0]
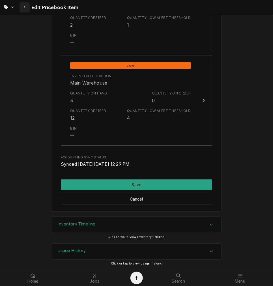
click at [25, 8] on icon "Navigate back" at bounding box center [24, 7] width 3 height 4
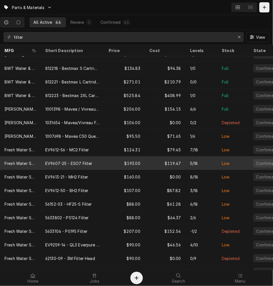
scroll to position [35, 0]
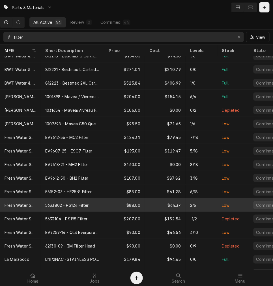
click at [57, 202] on div "5633802 - PS124 Filter" at bounding box center [67, 205] width 44 height 6
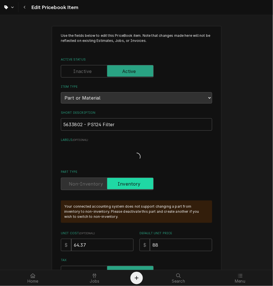
type textarea "x"
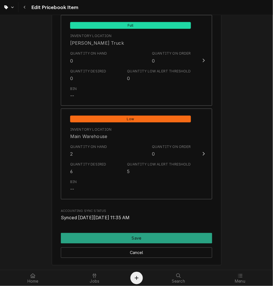
scroll to position [672, 0]
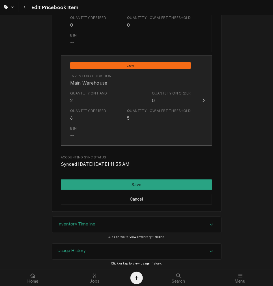
click at [88, 62] on span "Low" at bounding box center [130, 65] width 121 height 7
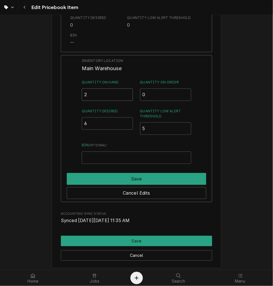
drag, startPoint x: 98, startPoint y: 97, endPoint x: 3, endPoint y: 84, distance: 95.6
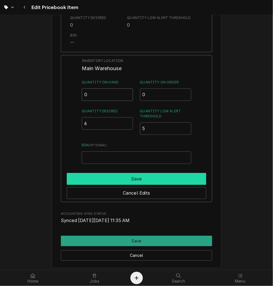
type input "0"
click at [130, 179] on button "Save" at bounding box center [136, 179] width 139 height 12
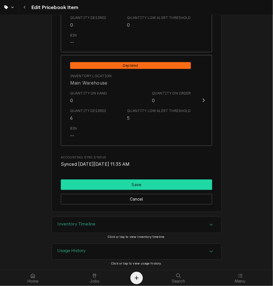
click at [117, 184] on button "Save" at bounding box center [136, 185] width 151 height 10
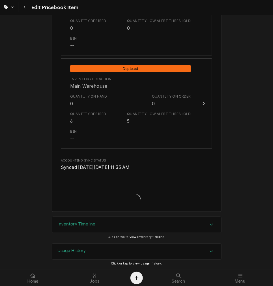
type textarea "x"
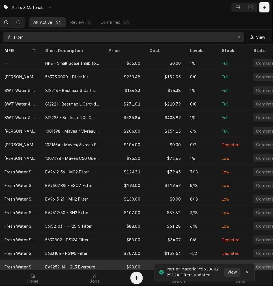
click at [64, 259] on tbody "— HF8 - Small Scale Inhibitor 3M filter $65.00 $0.00 1/0 Full Confirmed — — [DA…" at bounding box center [136, 163] width 273 height 214
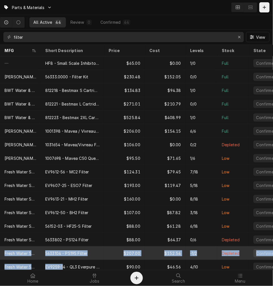
click at [79, 247] on div "5633104 - PS195 Filter" at bounding box center [72, 253] width 63 height 14
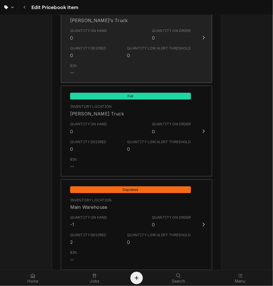
scroll to position [576, 0]
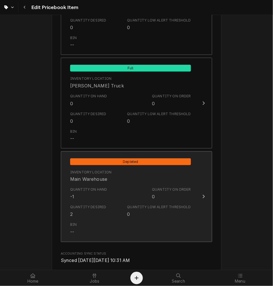
click at [89, 215] on div "Quantity Desired 2" at bounding box center [88, 211] width 36 height 13
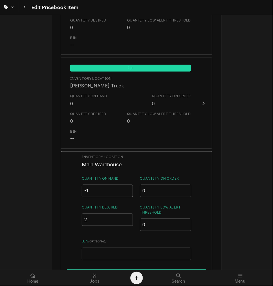
drag, startPoint x: 101, startPoint y: 185, endPoint x: 73, endPoint y: 185, distance: 28.3
click at [74, 185] on div "Inventory Location Main Warehouse Quantity on Hand -1 Quantity on Order 0 Quant…" at bounding box center [136, 224] width 151 height 147
type input "1"
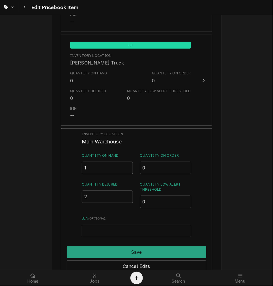
scroll to position [681, 0]
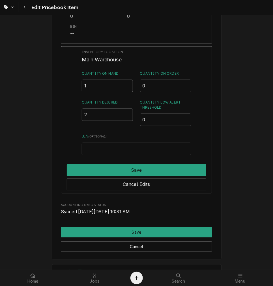
click at [112, 162] on div "Save" at bounding box center [136, 169] width 139 height 14
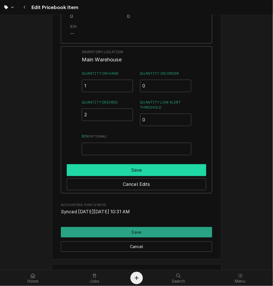
click at [112, 168] on button "Save" at bounding box center [136, 170] width 139 height 12
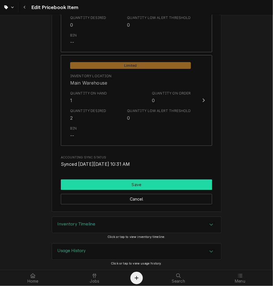
click at [111, 188] on button "Save" at bounding box center [136, 185] width 151 height 10
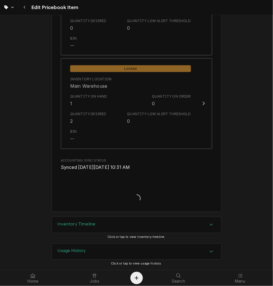
type textarea "x"
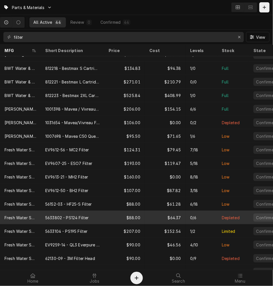
scroll to position [35, 0]
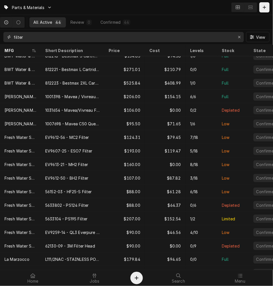
click at [79, 33] on input "filter" at bounding box center [123, 37] width 219 height 10
type input "f"
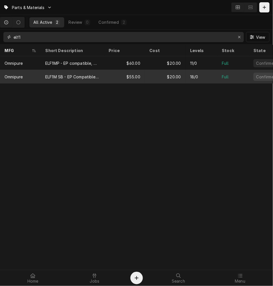
type input "elf1"
click at [78, 72] on div "ELF1M SB - EP Compatible without Scale Inhibator, Omnipure" at bounding box center [72, 77] width 63 height 14
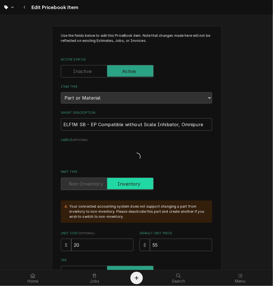
type textarea "x"
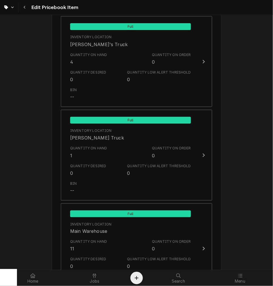
scroll to position [576, 0]
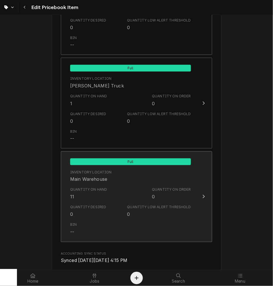
click at [92, 192] on div "Quantity on Hand 11" at bounding box center [88, 193] width 37 height 13
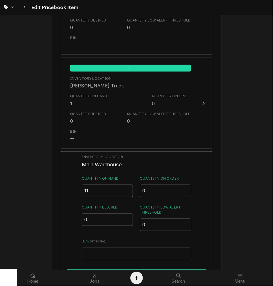
drag, startPoint x: 101, startPoint y: 191, endPoint x: 38, endPoint y: 171, distance: 66.6
type input "8"
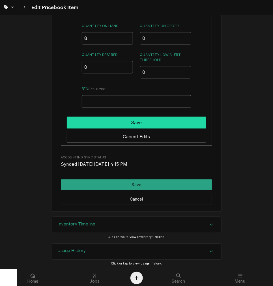
click at [142, 122] on button "Save" at bounding box center [136, 123] width 139 height 12
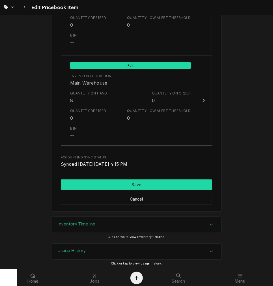
click at [131, 181] on button "Save" at bounding box center [136, 185] width 151 height 10
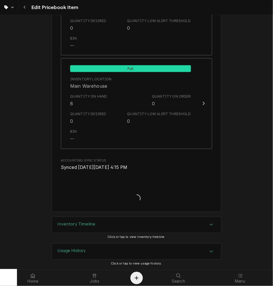
type textarea "x"
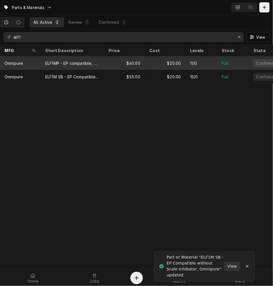
click at [91, 64] on div "ELF1MP - EP compatible, with Scale Inhibitor, Omnipure" at bounding box center [72, 63] width 54 height 6
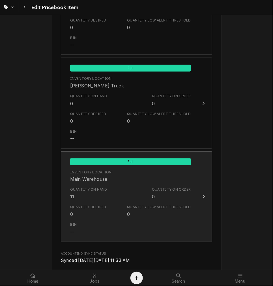
scroll to position [672, 0]
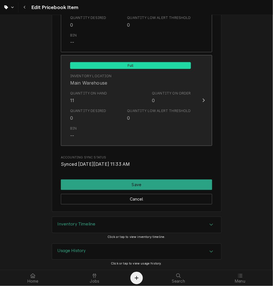
click at [101, 109] on div "Quantity Desired" at bounding box center [88, 111] width 36 height 5
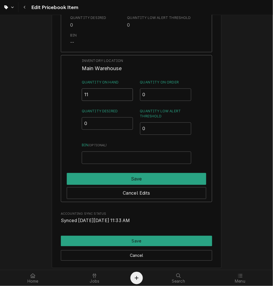
click at [101, 95] on input "11" at bounding box center [107, 95] width 51 height 12
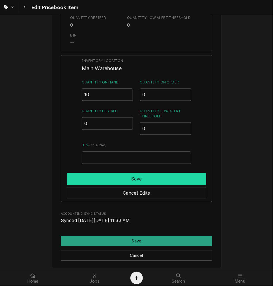
type input "10"
click at [111, 175] on button "Save" at bounding box center [136, 179] width 139 height 12
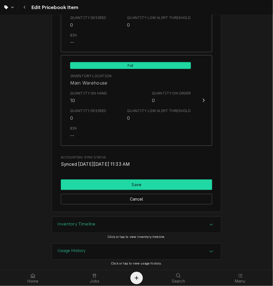
click at [112, 183] on button "Save" at bounding box center [136, 185] width 151 height 10
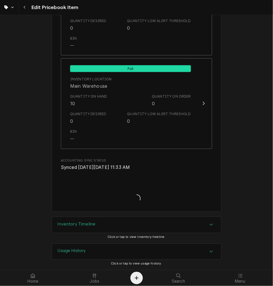
type textarea "x"
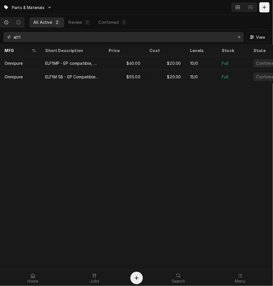
drag, startPoint x: 53, startPoint y: 36, endPoint x: -68, endPoint y: 34, distance: 121.6
click at [0, 34] on html "Parts & Materials All Active 2 Review 0 Confirmed 2 elf1 View MFG Short Descrip…" at bounding box center [136, 143] width 273 height 286
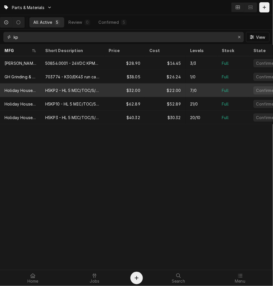
type input "kp"
click at [79, 91] on div "H5KP2 - HL 5 MIC/TOC/S/SC/2KG/6 MOS" at bounding box center [72, 90] width 54 height 6
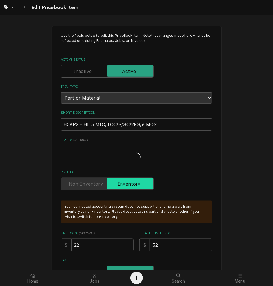
type textarea "x"
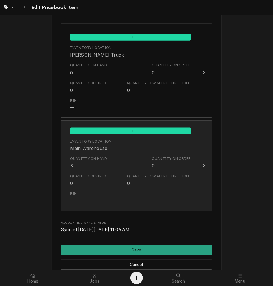
scroll to position [628, 0]
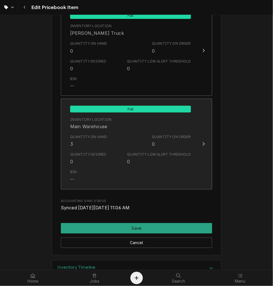
click at [100, 151] on div "Quantity Desired 0 Quantity Low Alert Threshold 0" at bounding box center [130, 159] width 121 height 18
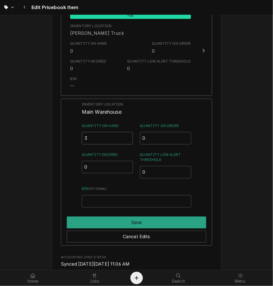
drag, startPoint x: 105, startPoint y: 134, endPoint x: 34, endPoint y: 134, distance: 71.6
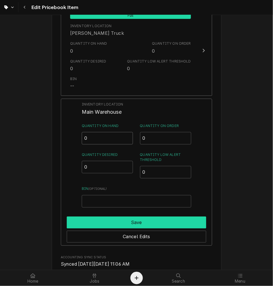
type input "0"
click at [118, 222] on button "Save" at bounding box center [136, 223] width 139 height 12
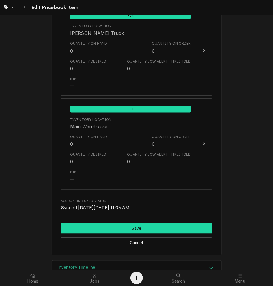
click at [121, 231] on button "Save" at bounding box center [136, 228] width 151 height 10
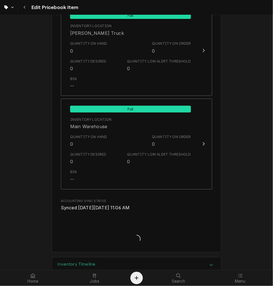
type textarea "x"
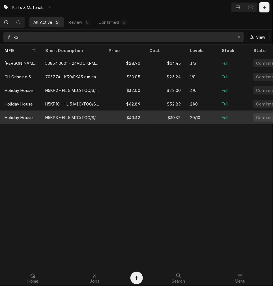
click at [60, 115] on div "H5KP3 - HL 5 MIC/TOC/S/SC/3KG/6 MOS" at bounding box center [72, 118] width 54 height 6
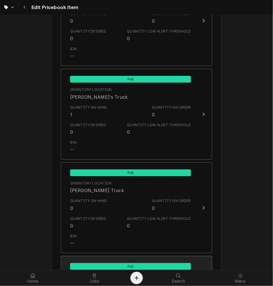
scroll to position [576, 0]
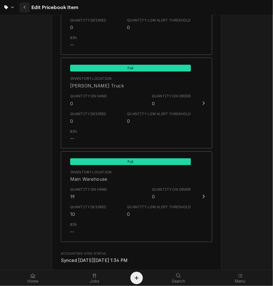
click at [25, 9] on icon "Navigate back" at bounding box center [24, 7] width 3 height 4
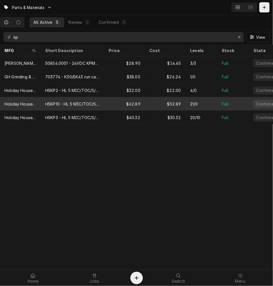
click at [75, 101] on div "H5KP10 - HL 5 MIC/TOC/S/SC/10KG/6 MOS" at bounding box center [72, 104] width 54 height 6
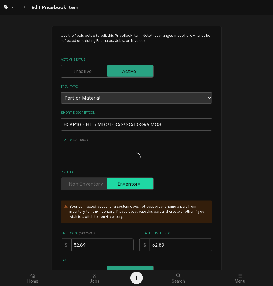
type textarea "x"
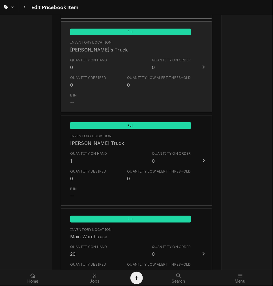
scroll to position [576, 0]
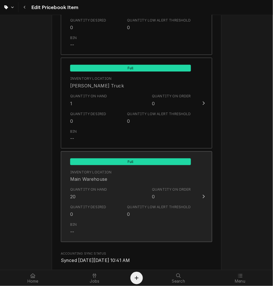
click at [97, 175] on div "Inventory Location [GEOGRAPHIC_DATA]" at bounding box center [91, 176] width 42 height 13
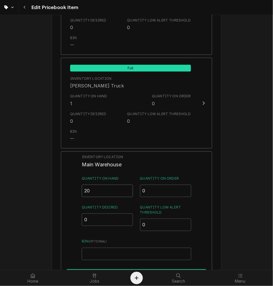
drag, startPoint x: 97, startPoint y: 175, endPoint x: 69, endPoint y: 193, distance: 33.4
click at [69, 193] on div "Inventory Location Main Warehouse Quantity on Hand 20 Quantity on Order 0 Quant…" at bounding box center [136, 224] width 151 height 147
type input "15"
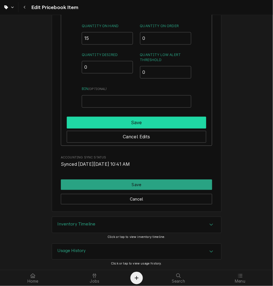
click at [114, 120] on button "Save" at bounding box center [136, 123] width 139 height 12
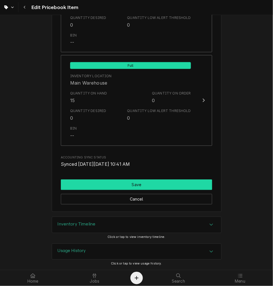
click at [121, 184] on button "Save" at bounding box center [136, 185] width 151 height 10
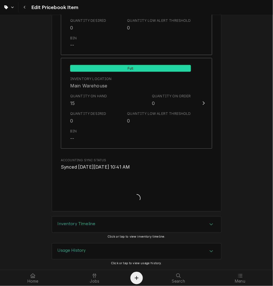
scroll to position [669, 0]
type textarea "x"
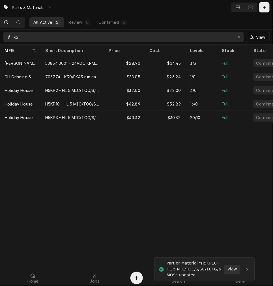
click at [42, 38] on input "kp" at bounding box center [123, 37] width 219 height 10
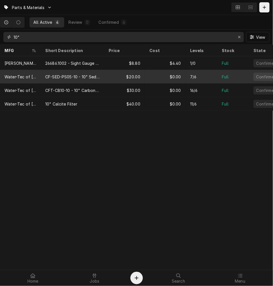
type input "10""
click at [71, 80] on div "CF-SED-PS05-10 - 10" Sediment Filter" at bounding box center [72, 77] width 63 height 14
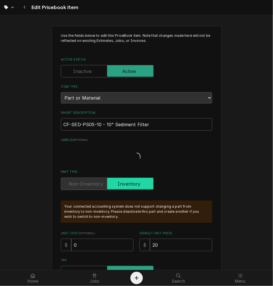
type textarea "x"
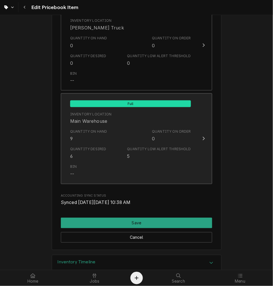
scroll to position [672, 0]
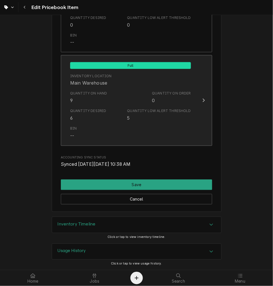
click at [76, 104] on div "Quantity on Hand 9 Quantity on Order 0" at bounding box center [130, 98] width 121 height 18
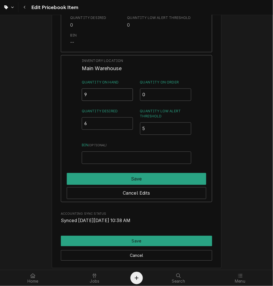
drag, startPoint x: 89, startPoint y: 93, endPoint x: 1, endPoint y: 86, distance: 87.7
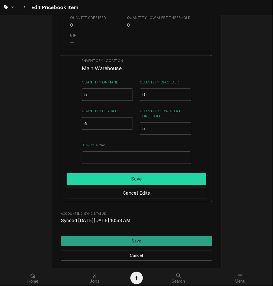
type input "5"
click at [135, 176] on button "Save" at bounding box center [136, 179] width 139 height 12
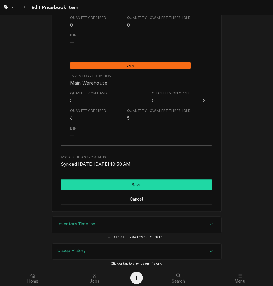
click at [137, 185] on button "Save" at bounding box center [136, 185] width 151 height 10
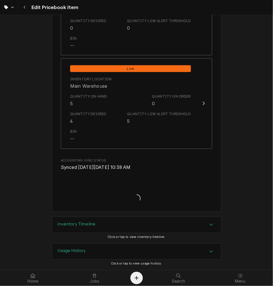
type textarea "x"
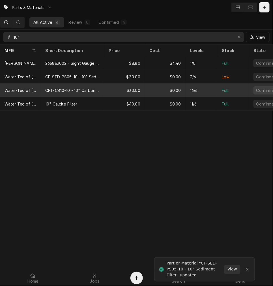
click at [51, 84] on div "CFT-CB10-10 - 10" Carbon Filter" at bounding box center [72, 90] width 63 height 14
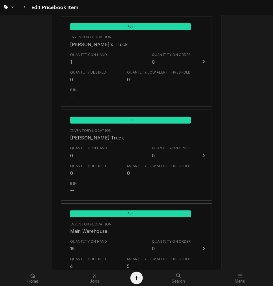
scroll to position [576, 0]
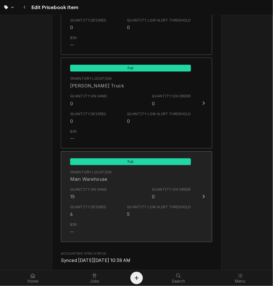
click at [91, 222] on div "Bin --" at bounding box center [130, 229] width 121 height 18
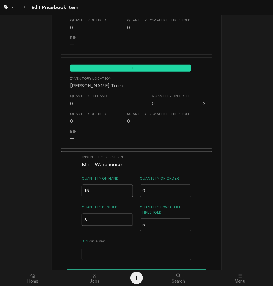
drag, startPoint x: 93, startPoint y: 195, endPoint x: 30, endPoint y: 191, distance: 63.5
type input "10"
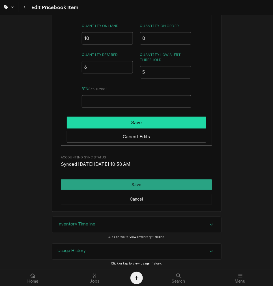
click at [119, 121] on button "Save" at bounding box center [136, 123] width 139 height 12
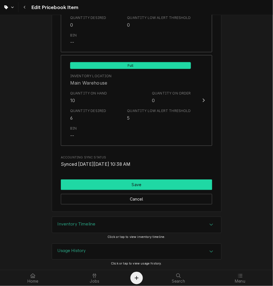
click at [125, 184] on button "Save" at bounding box center [136, 185] width 151 height 10
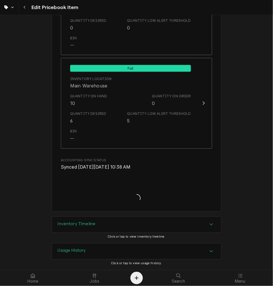
scroll to position [669, 0]
type textarea "x"
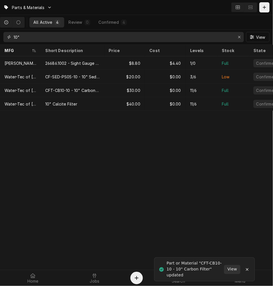
drag, startPoint x: 37, startPoint y: 42, endPoint x: -19, endPoint y: 44, distance: 56.1
click at [0, 44] on html "Parts & Materials All Active 4 Review 0 Confirmed 4 10" View MFG Short Descript…" at bounding box center [136, 143] width 273 height 286
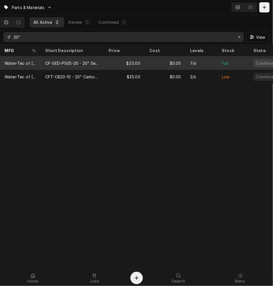
type input "20""
click at [82, 66] on div "CF-SED-PS05-20 - 20" Sediment Filter" at bounding box center [72, 63] width 63 height 14
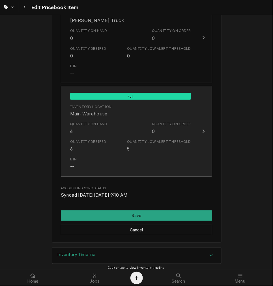
scroll to position [672, 0]
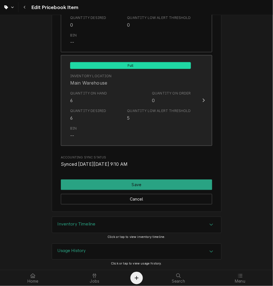
click at [87, 132] on div "Bin --" at bounding box center [130, 133] width 121 height 18
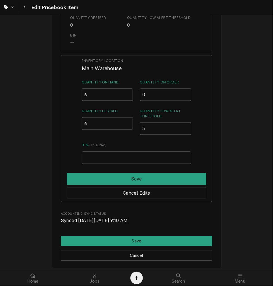
drag, startPoint x: 76, startPoint y: 101, endPoint x: 64, endPoint y: 100, distance: 11.6
click at [71, 101] on div "Inventory Location Main Warehouse Quantity on Hand 6 Quantity on Order 0 Quanti…" at bounding box center [136, 128] width 151 height 147
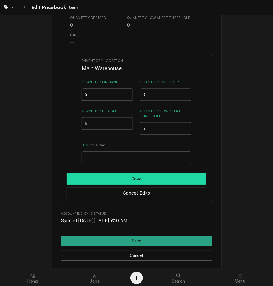
type input "4"
click at [89, 179] on button "Save" at bounding box center [136, 179] width 139 height 12
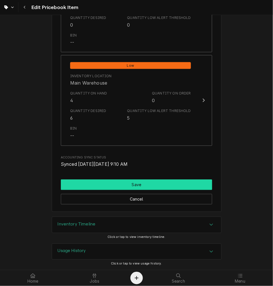
click at [93, 181] on button "Save" at bounding box center [136, 185] width 151 height 10
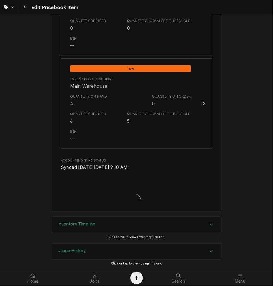
type textarea "x"
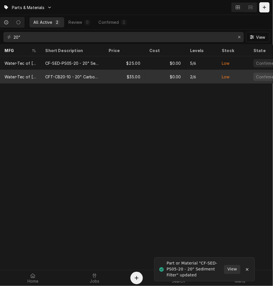
click at [61, 75] on div "CFT-CB20-10 - 20" Carbon Filter" at bounding box center [72, 77] width 54 height 6
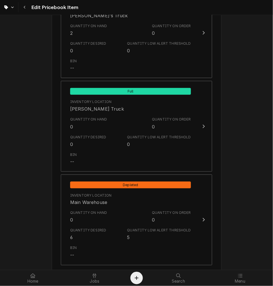
scroll to position [628, 0]
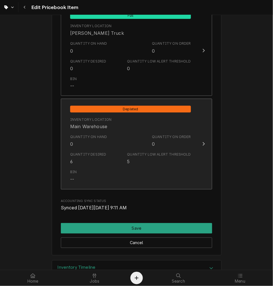
click at [95, 157] on div "Quantity Desired 6" at bounding box center [88, 158] width 36 height 13
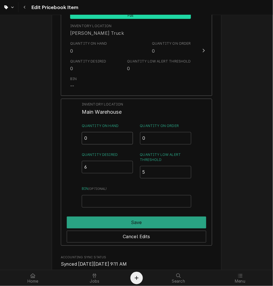
click at [103, 142] on input "0" at bounding box center [107, 138] width 51 height 12
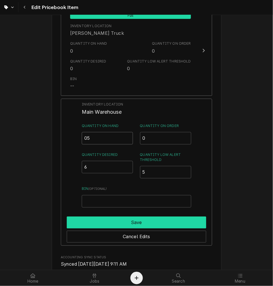
type input "05"
click at [157, 221] on button "Save" at bounding box center [136, 223] width 139 height 12
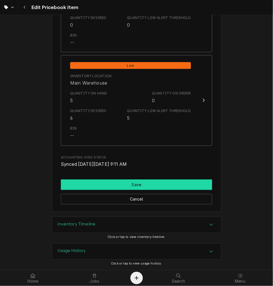
click at [145, 187] on button "Save" at bounding box center [136, 185] width 151 height 10
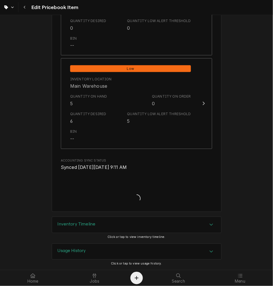
type textarea "x"
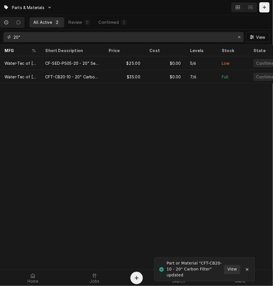
click at [64, 35] on input "20"" at bounding box center [123, 37] width 219 height 10
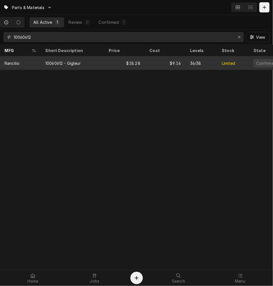
type input "10060612"
click at [121, 66] on div "$18.28" at bounding box center [124, 63] width 41 height 14
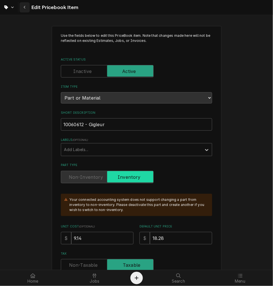
click at [25, 7] on icon "Navigate back" at bounding box center [24, 7] width 3 height 4
